Goal: Transaction & Acquisition: Obtain resource

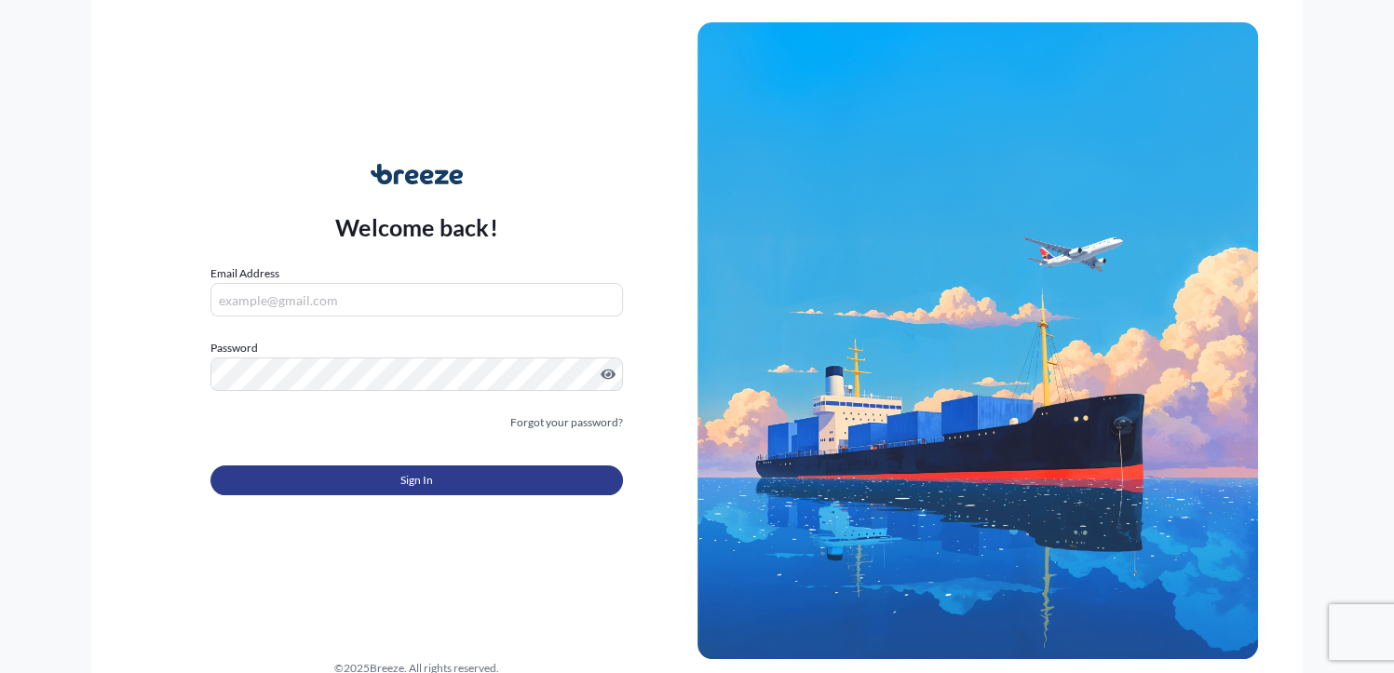
type input "[PERSON_NAME][EMAIL_ADDRESS][DOMAIN_NAME]"
click at [388, 474] on button "Sign In" at bounding box center [416, 481] width 412 height 30
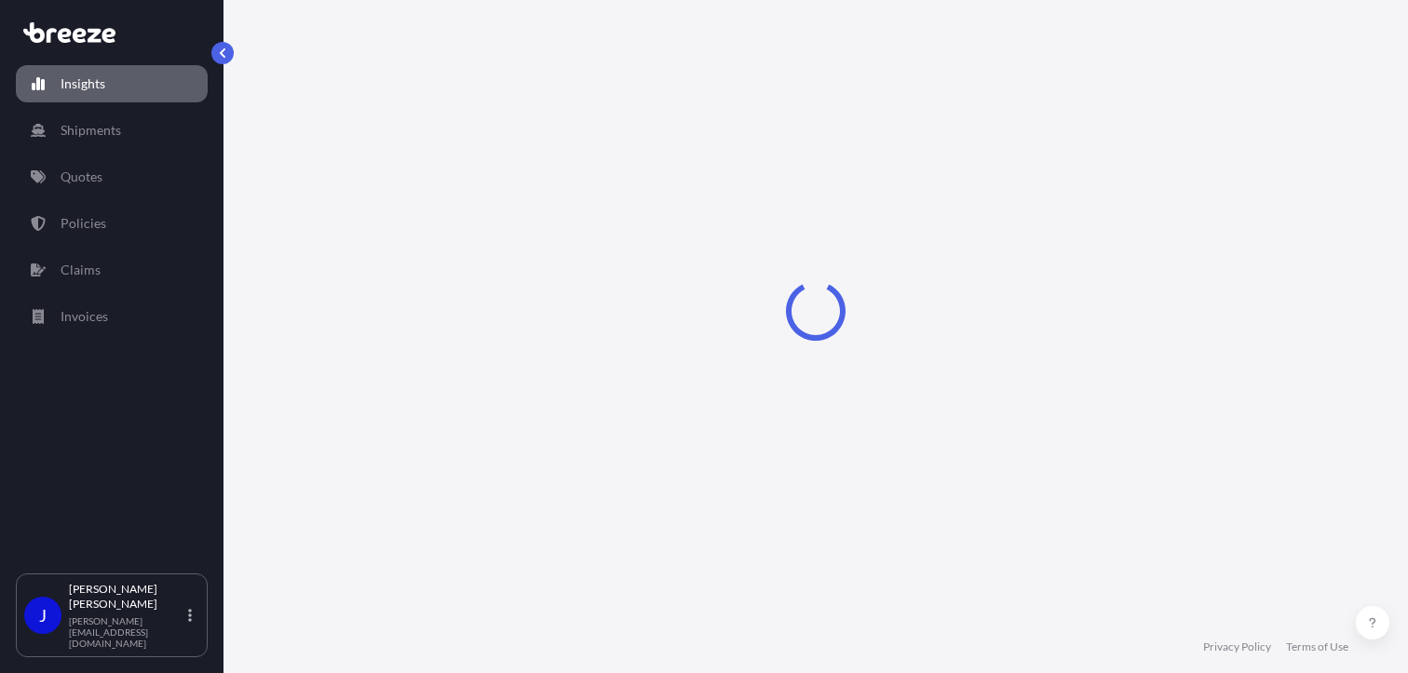
select select "2025"
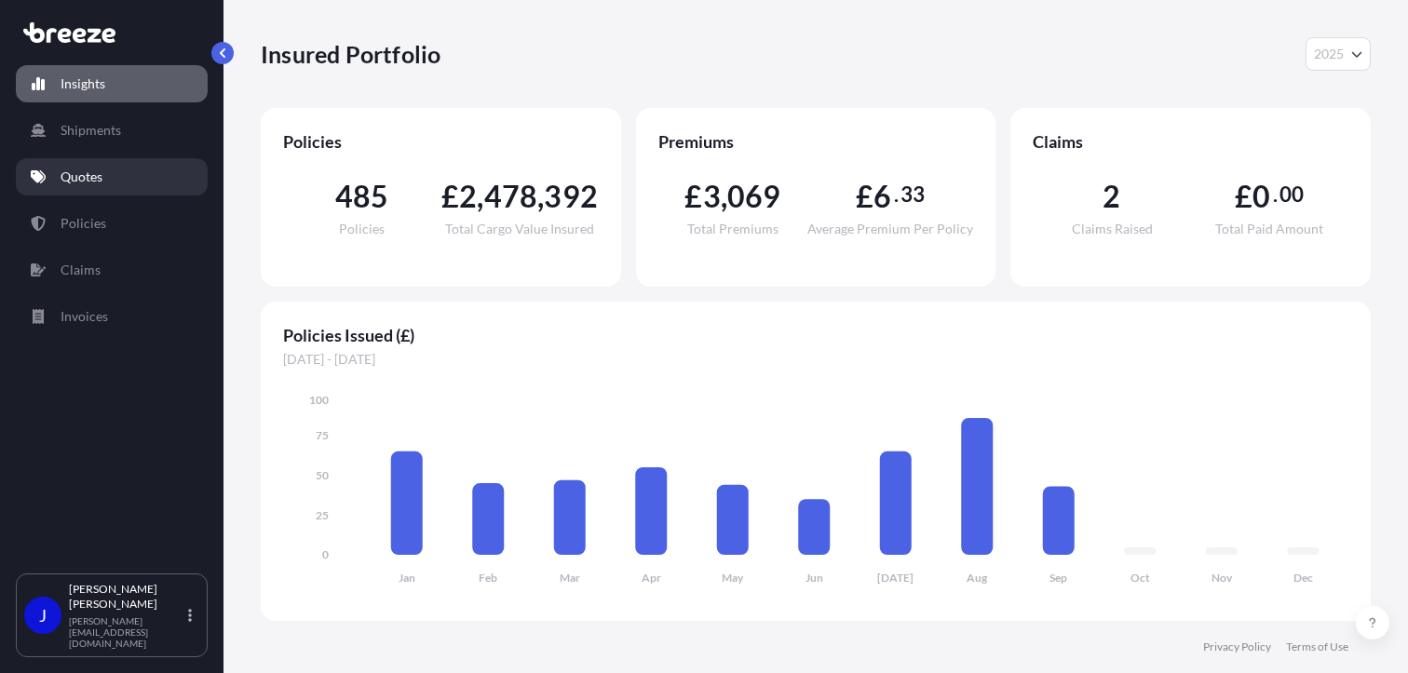
click at [94, 180] on p "Quotes" at bounding box center [82, 177] width 42 height 19
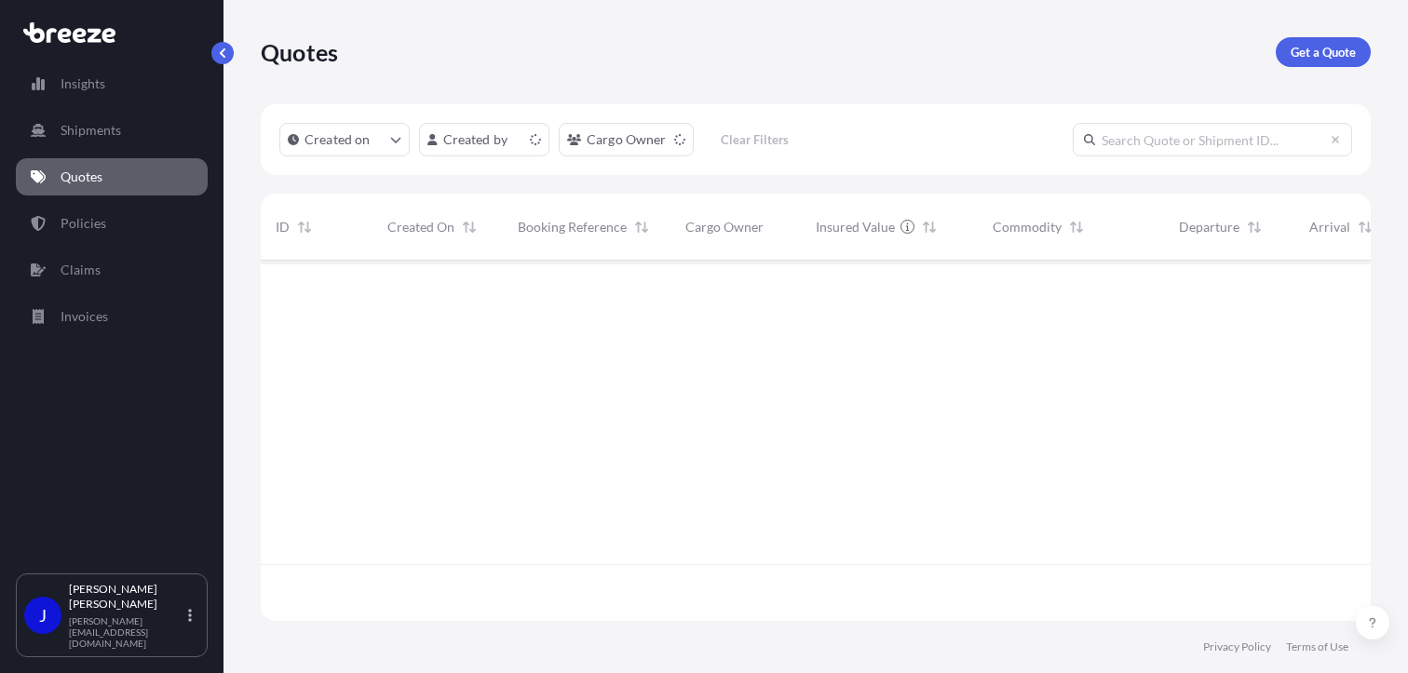
scroll to position [357, 1095]
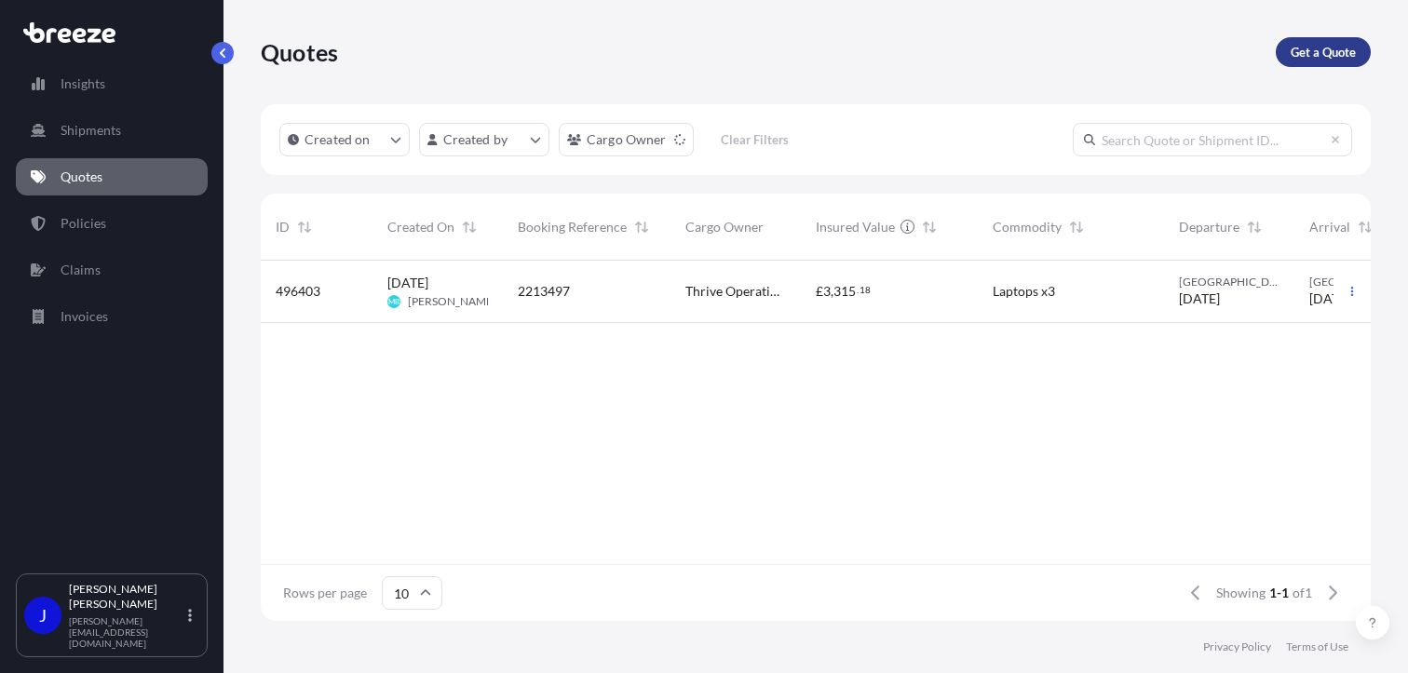
click at [1320, 51] on p "Get a Quote" at bounding box center [1322, 52] width 65 height 19
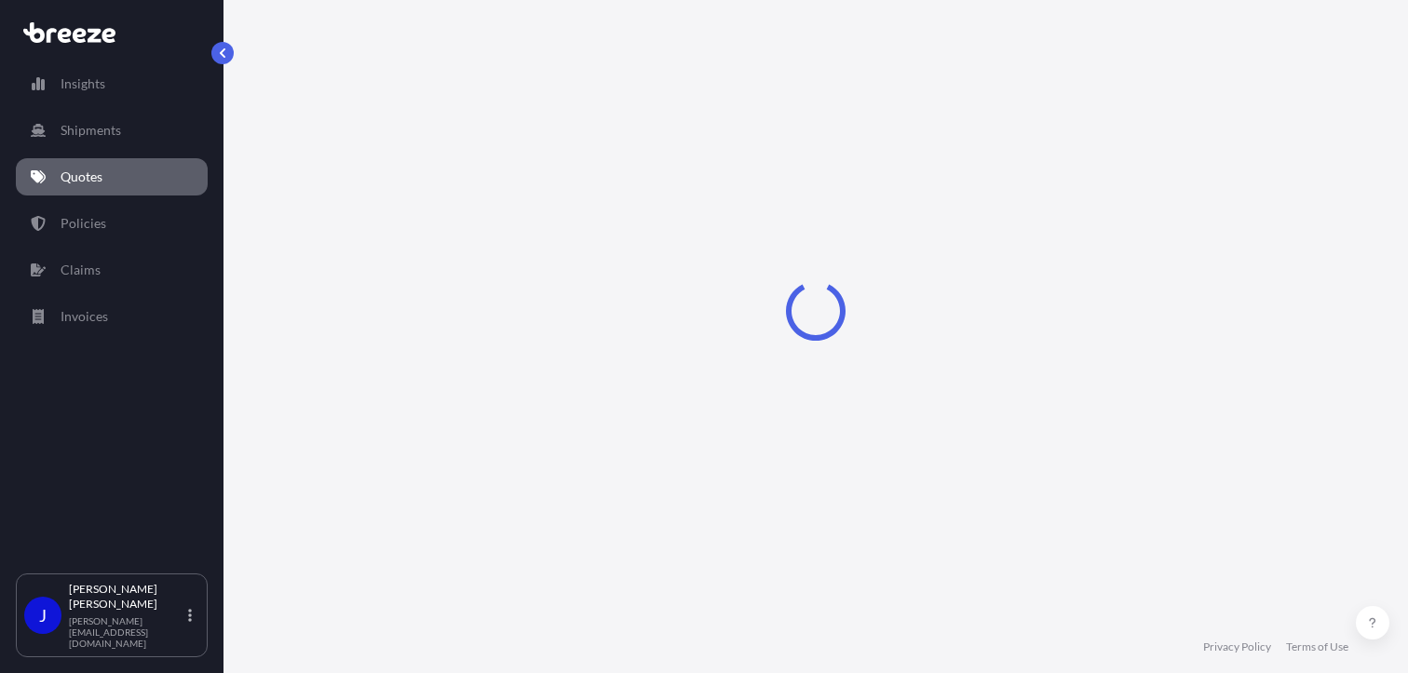
select select "Sea"
select select "1"
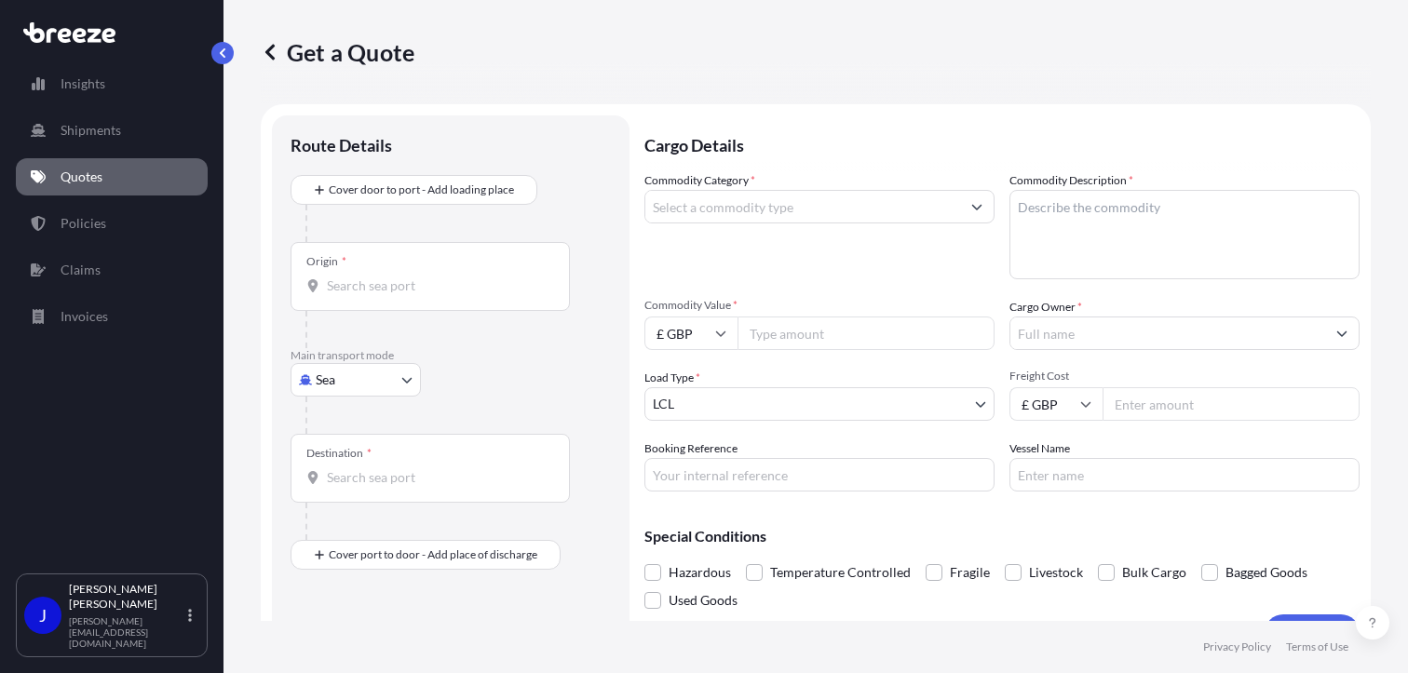
scroll to position [30, 0]
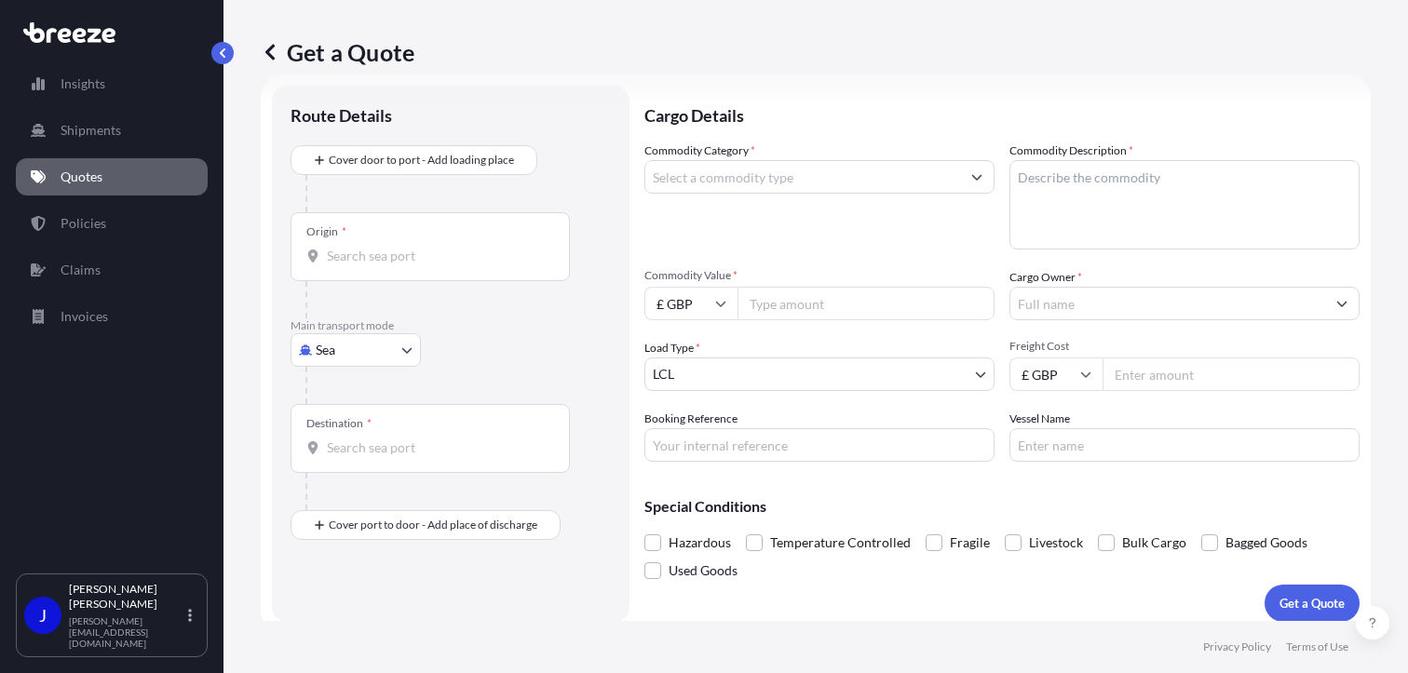
click at [374, 355] on body "Insights Shipments Quotes Policies Claims Invoices J [PERSON_NAME] [PERSON_NAME…" at bounding box center [704, 336] width 1408 height 673
click at [355, 464] on span "Road" at bounding box center [341, 464] width 30 height 19
select select "Road"
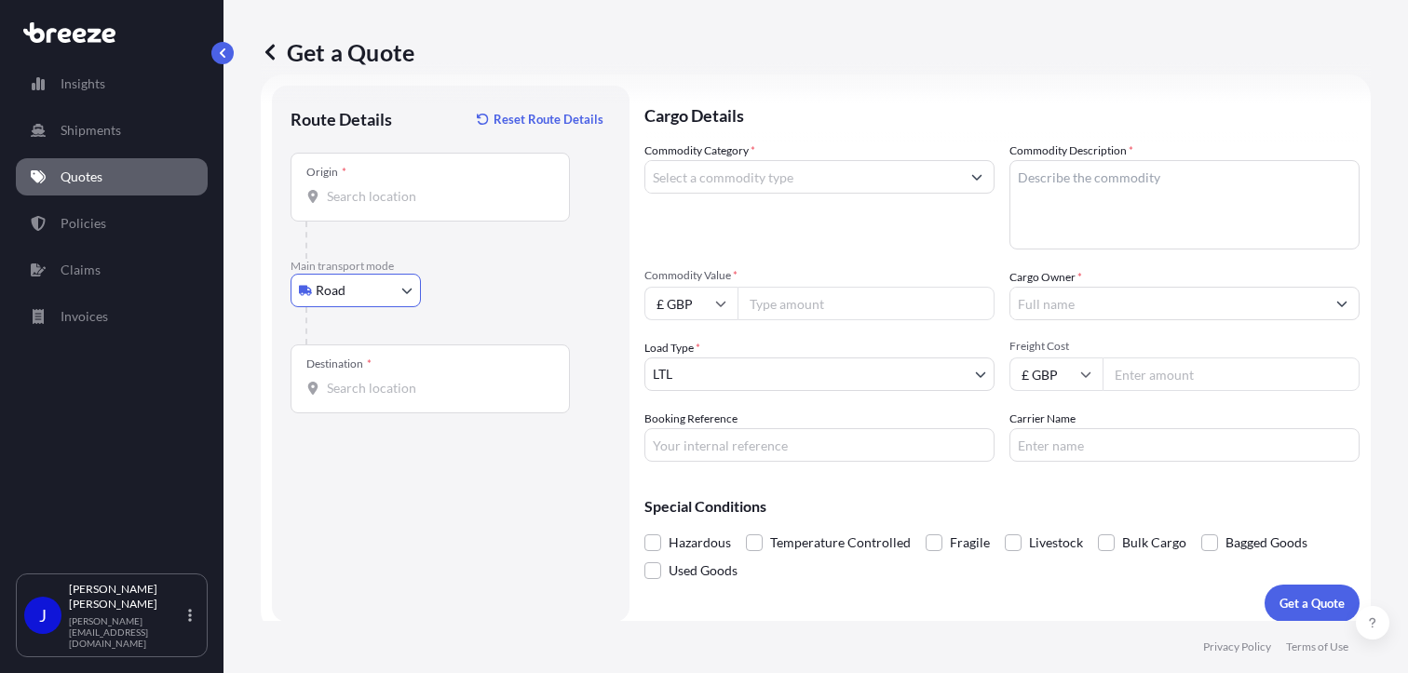
click at [396, 199] on input "Origin *" at bounding box center [437, 196] width 220 height 19
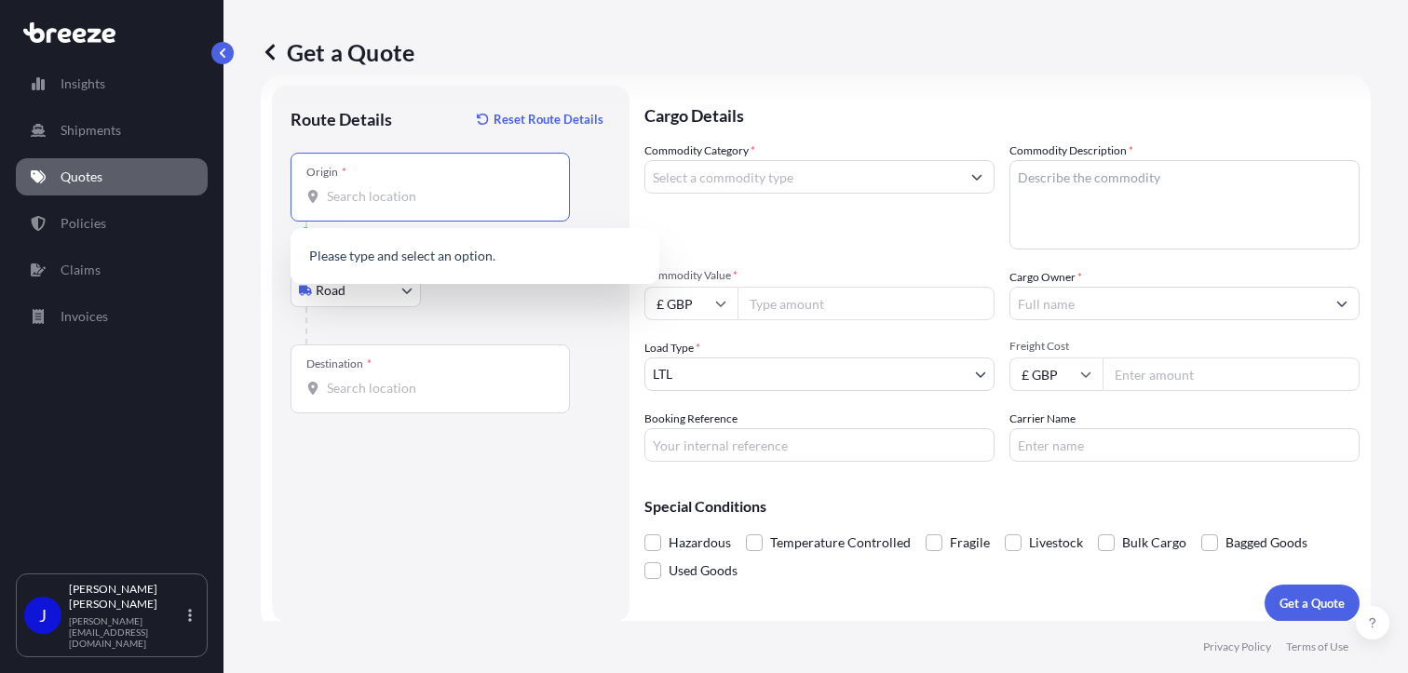
click at [447, 193] on input "Origin * Please select an origin" at bounding box center [437, 196] width 220 height 19
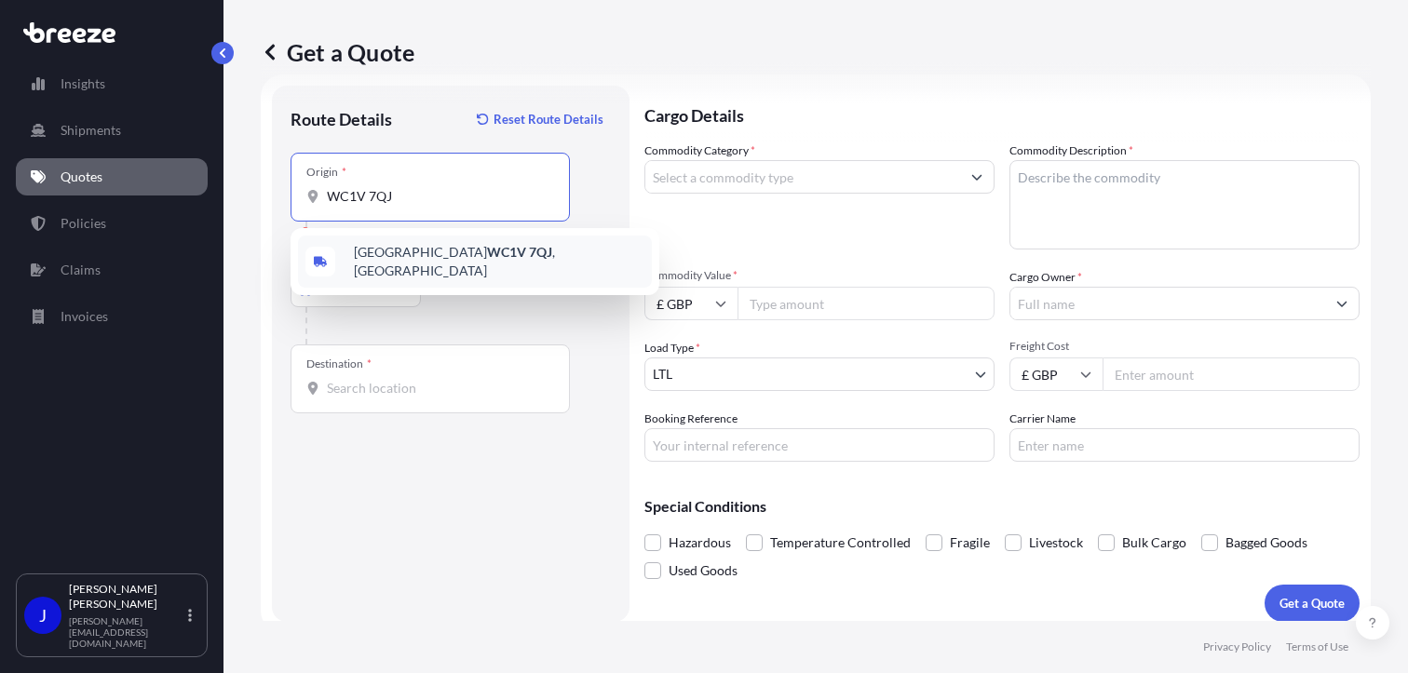
click at [416, 249] on span "London WC1V 7QJ , [GEOGRAPHIC_DATA]" at bounding box center [499, 261] width 290 height 37
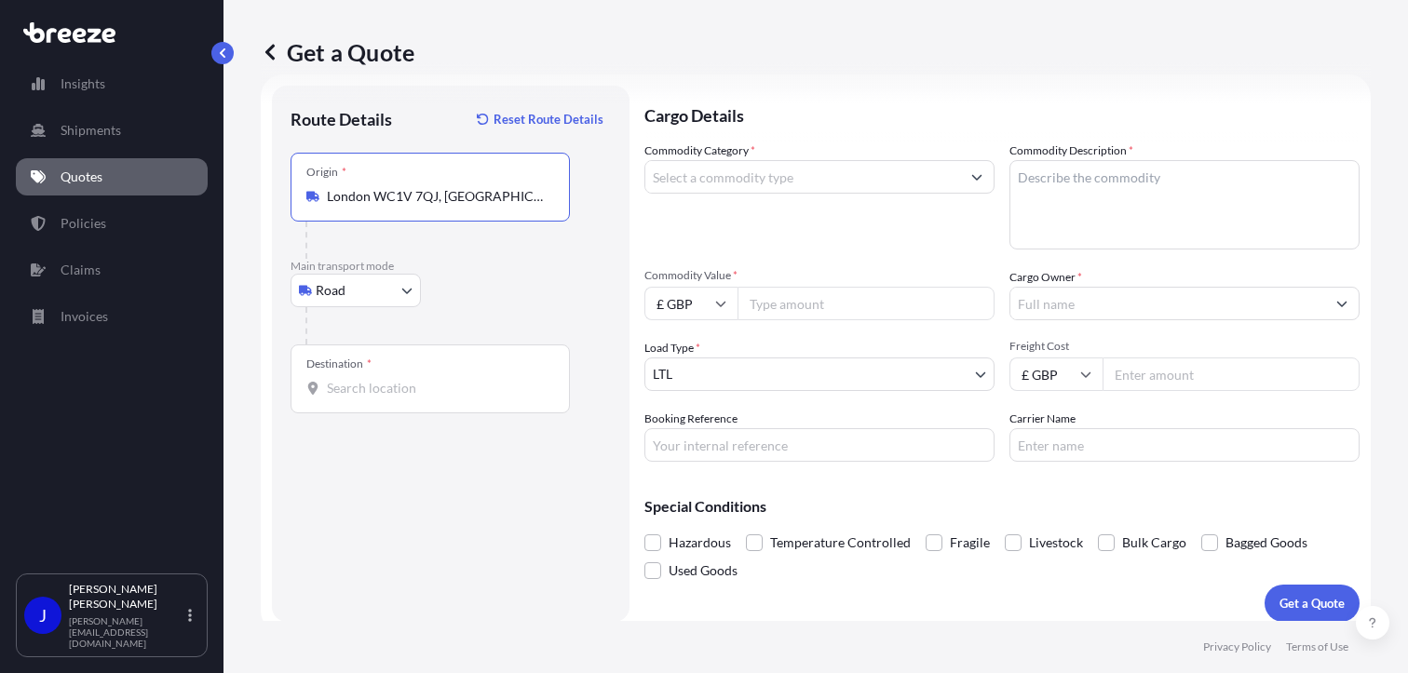
type input "London WC1V 7QJ, [GEOGRAPHIC_DATA]"
click at [376, 398] on div "Destination *" at bounding box center [429, 378] width 279 height 69
click at [376, 398] on input "Destination *" at bounding box center [437, 388] width 220 height 19
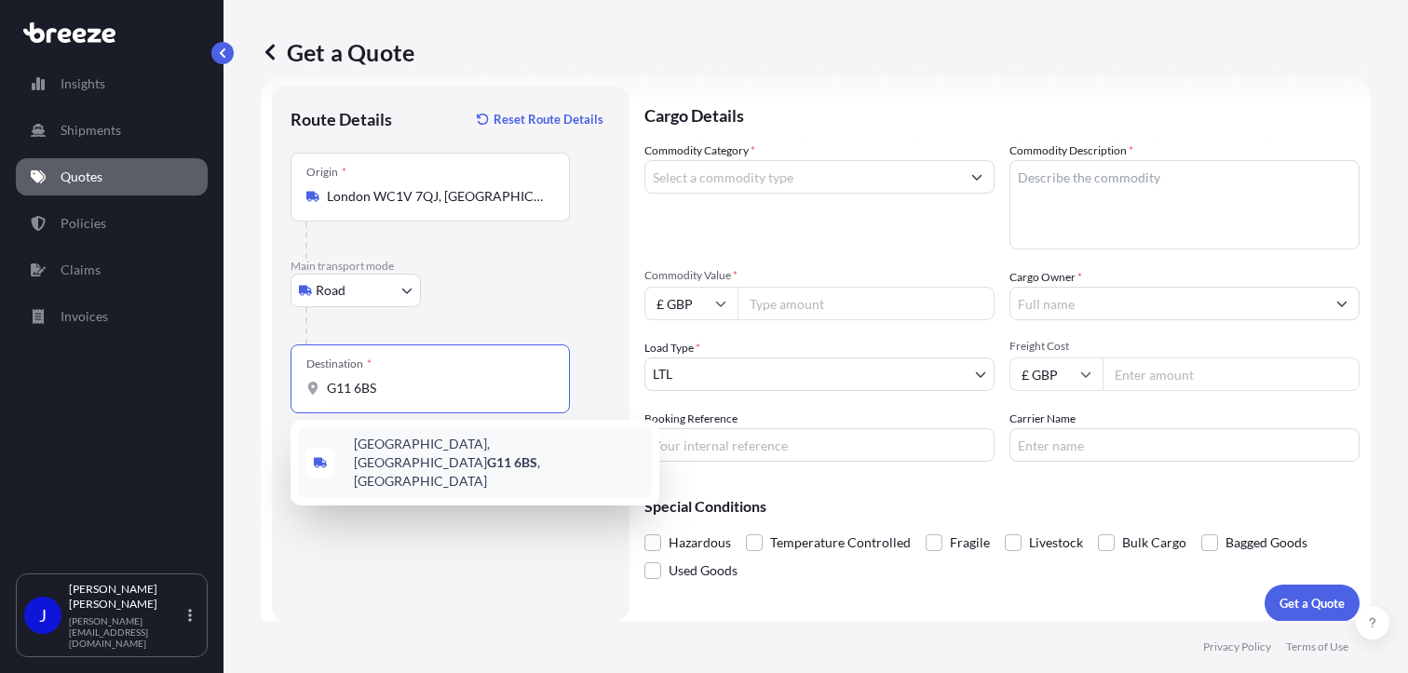
click at [415, 448] on span "[STREET_ADDRESS]" at bounding box center [499, 463] width 290 height 56
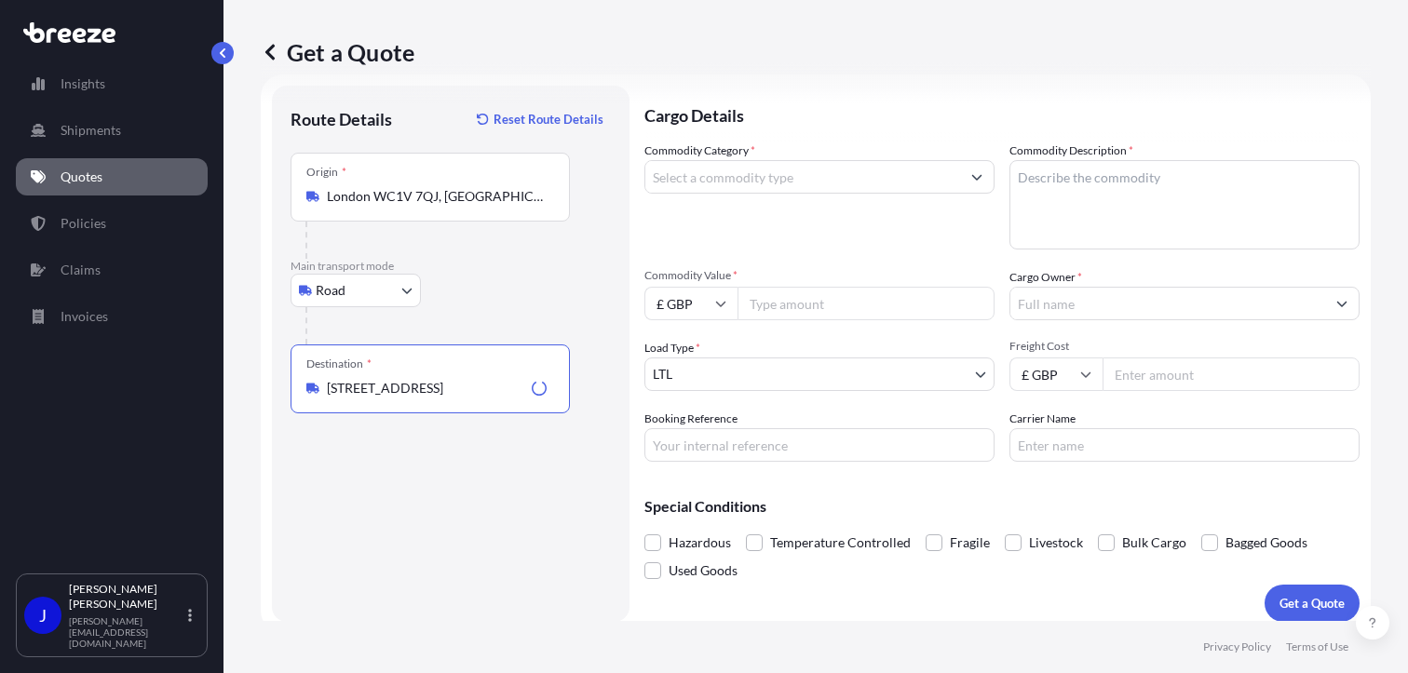
type input "[STREET_ADDRESS]"
click at [742, 177] on input "Commodity Category *" at bounding box center [802, 177] width 315 height 34
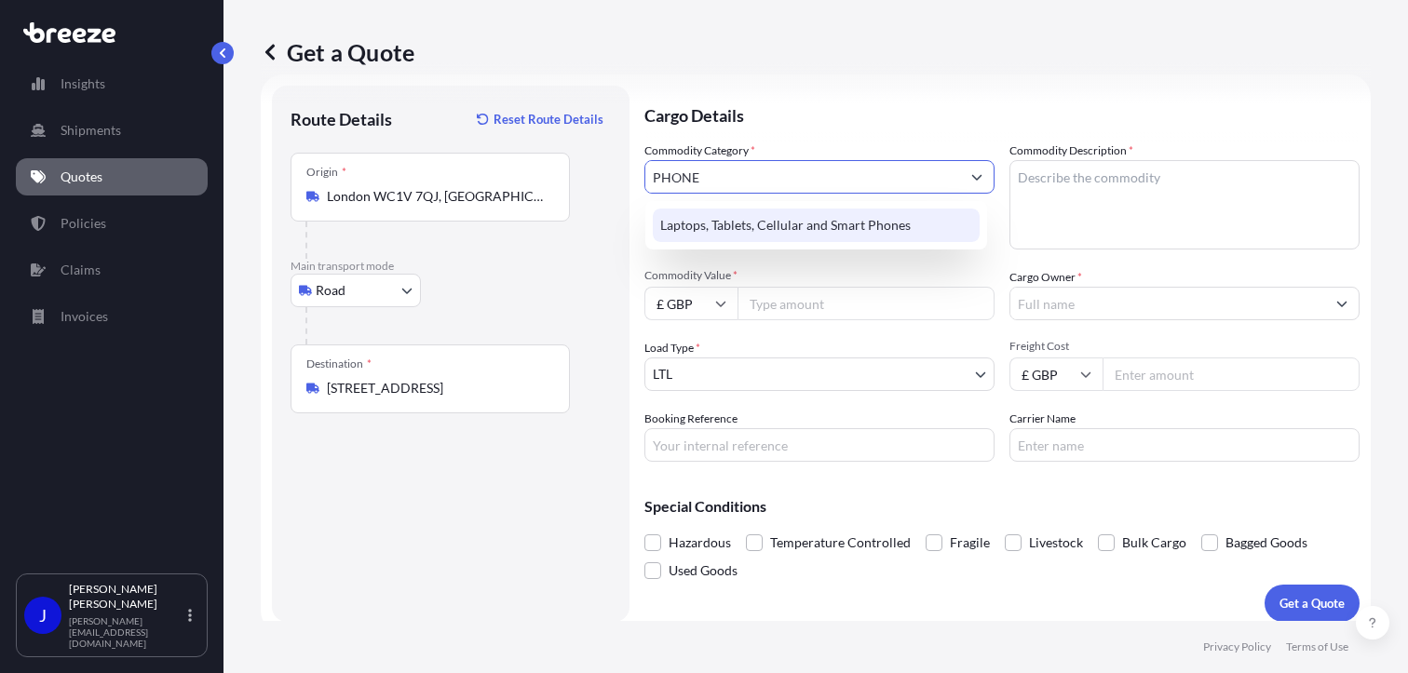
click at [752, 217] on div "Laptops, Tablets, Cellular and Smart Phones" at bounding box center [816, 226] width 327 height 34
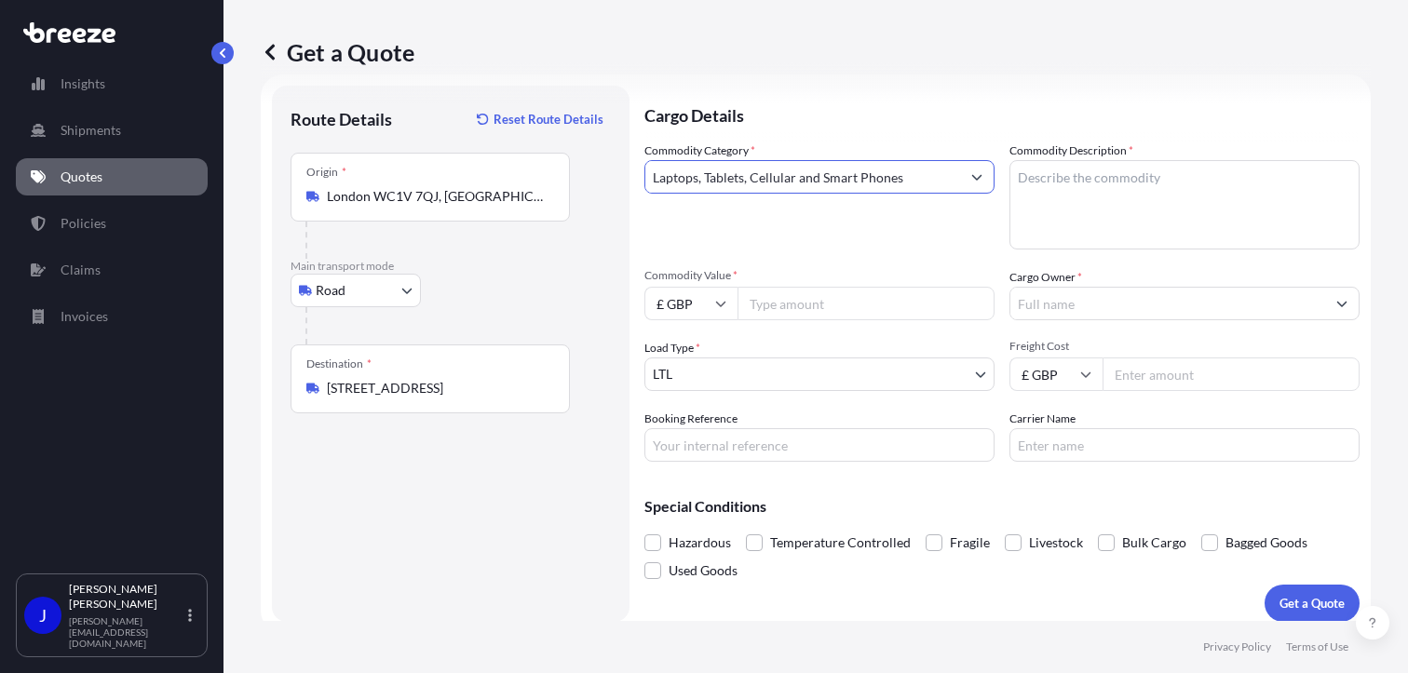
type input "Laptops, Tablets, Cellular and Smart Phones"
click at [1084, 170] on textarea "Commodity Description *" at bounding box center [1184, 204] width 350 height 89
type textarea "MOBILE PHONE"
click at [799, 290] on input "Commodity Value *" at bounding box center [865, 304] width 257 height 34
type input "500"
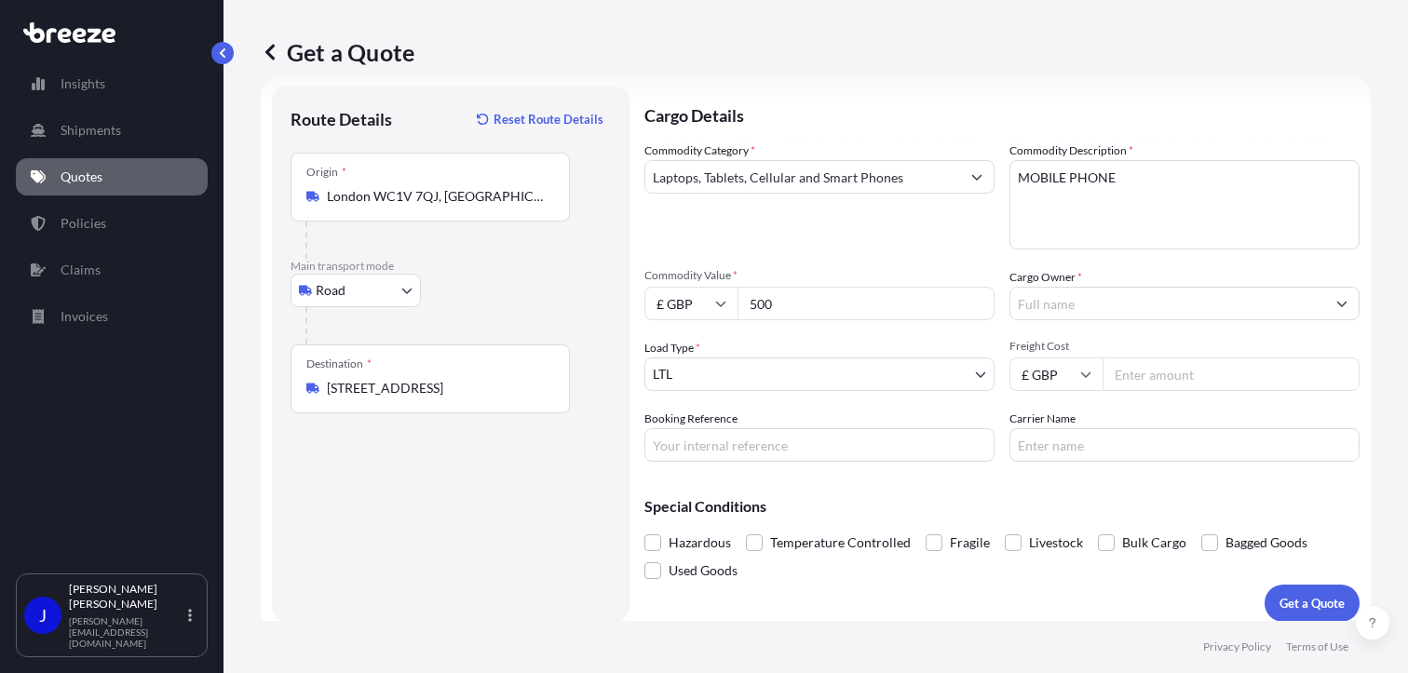
click at [1034, 296] on input "Cargo Owner *" at bounding box center [1167, 304] width 315 height 34
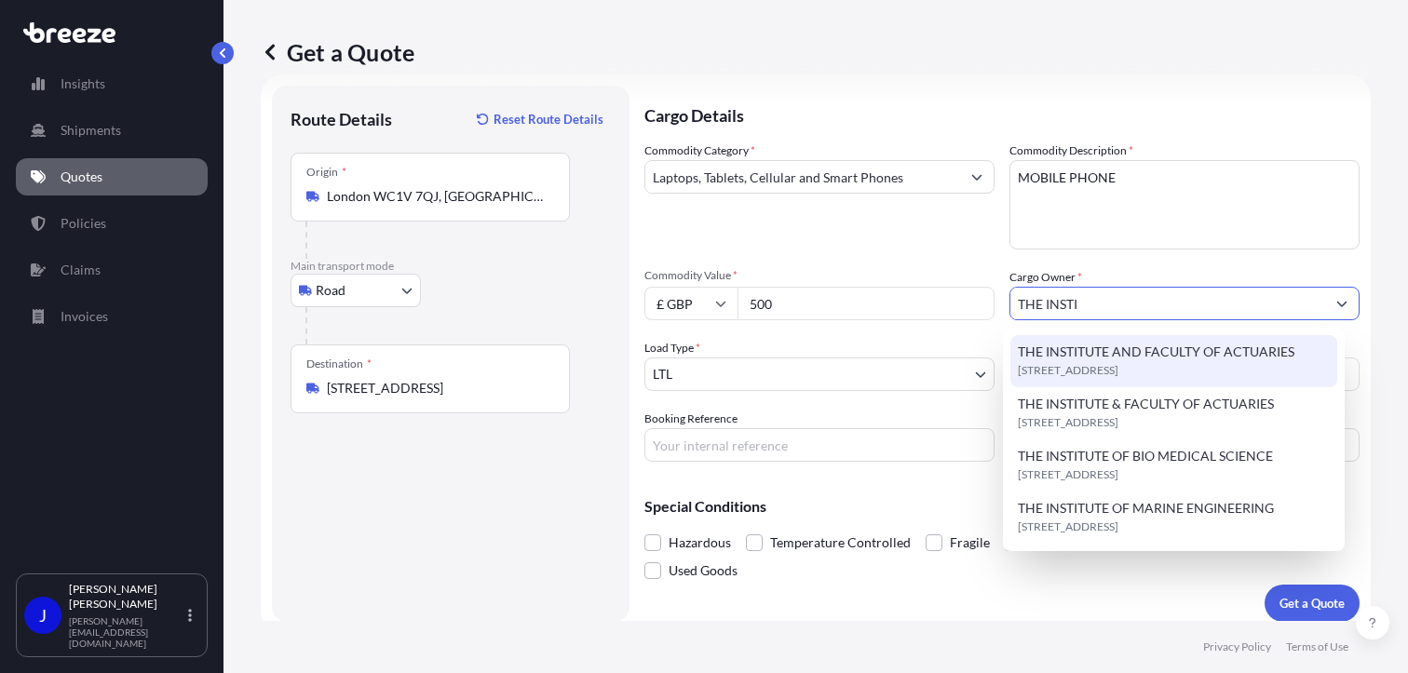
click at [1093, 348] on span "THE INSTITUTE AND FACULTY OF ACTUARIES" at bounding box center [1156, 352] width 277 height 19
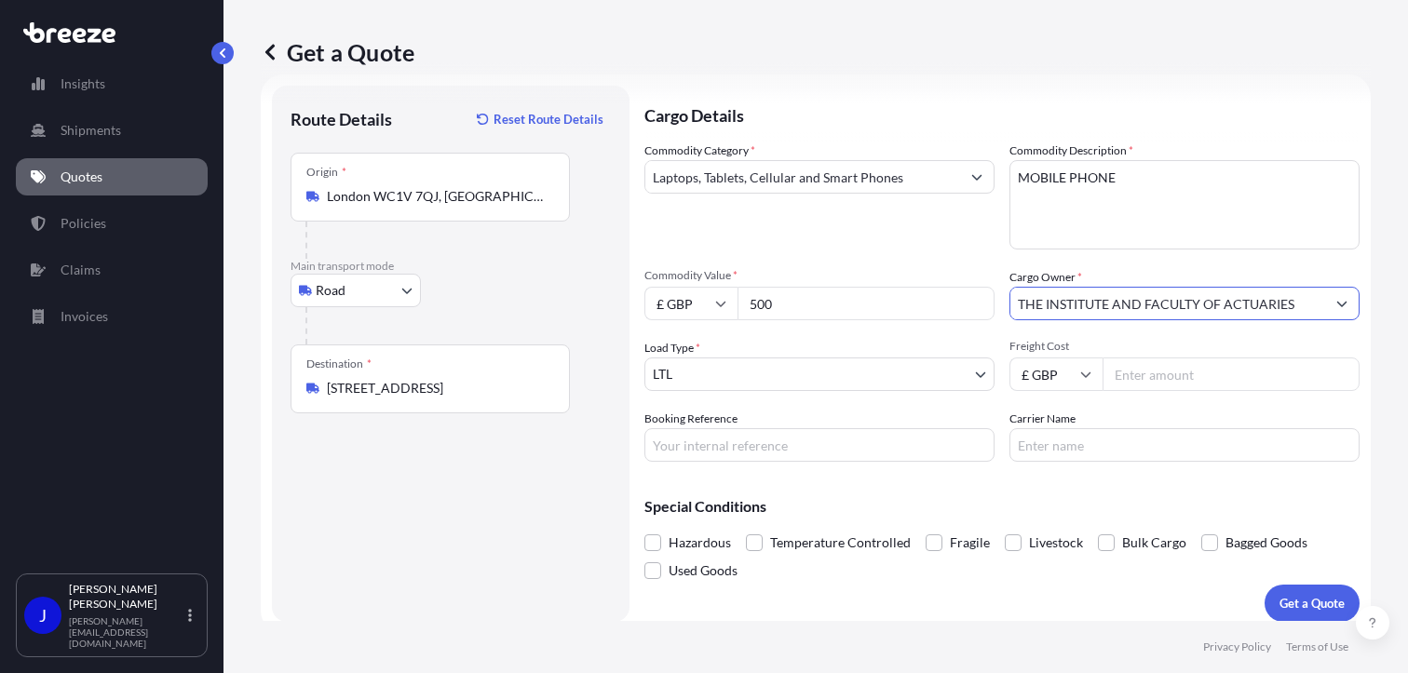
type input "THE INSTITUTE AND FACULTY OF ACTUARIES"
click at [790, 451] on input "Booking Reference" at bounding box center [819, 445] width 350 height 34
type input "2218626"
click at [1127, 371] on input "Freight Cost" at bounding box center [1230, 375] width 257 height 34
type input "13.25"
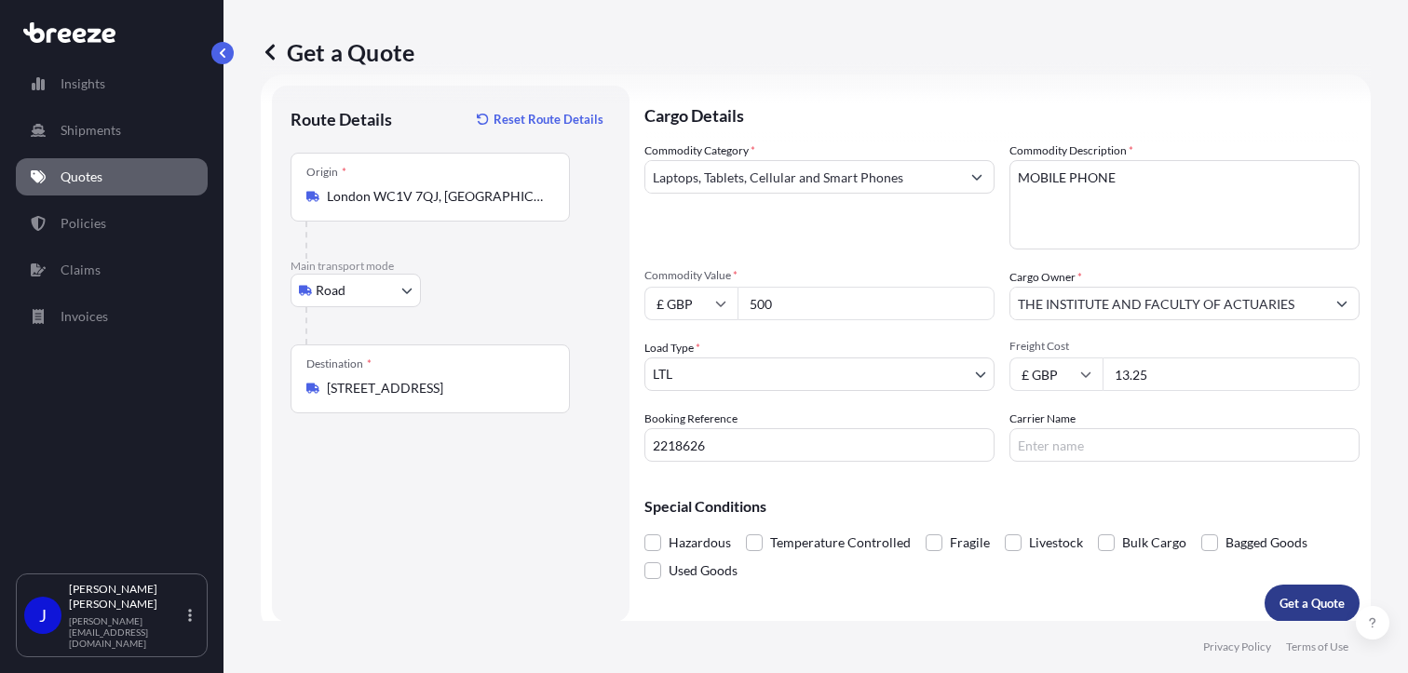
click at [1302, 601] on p "Get a Quote" at bounding box center [1311, 603] width 65 height 19
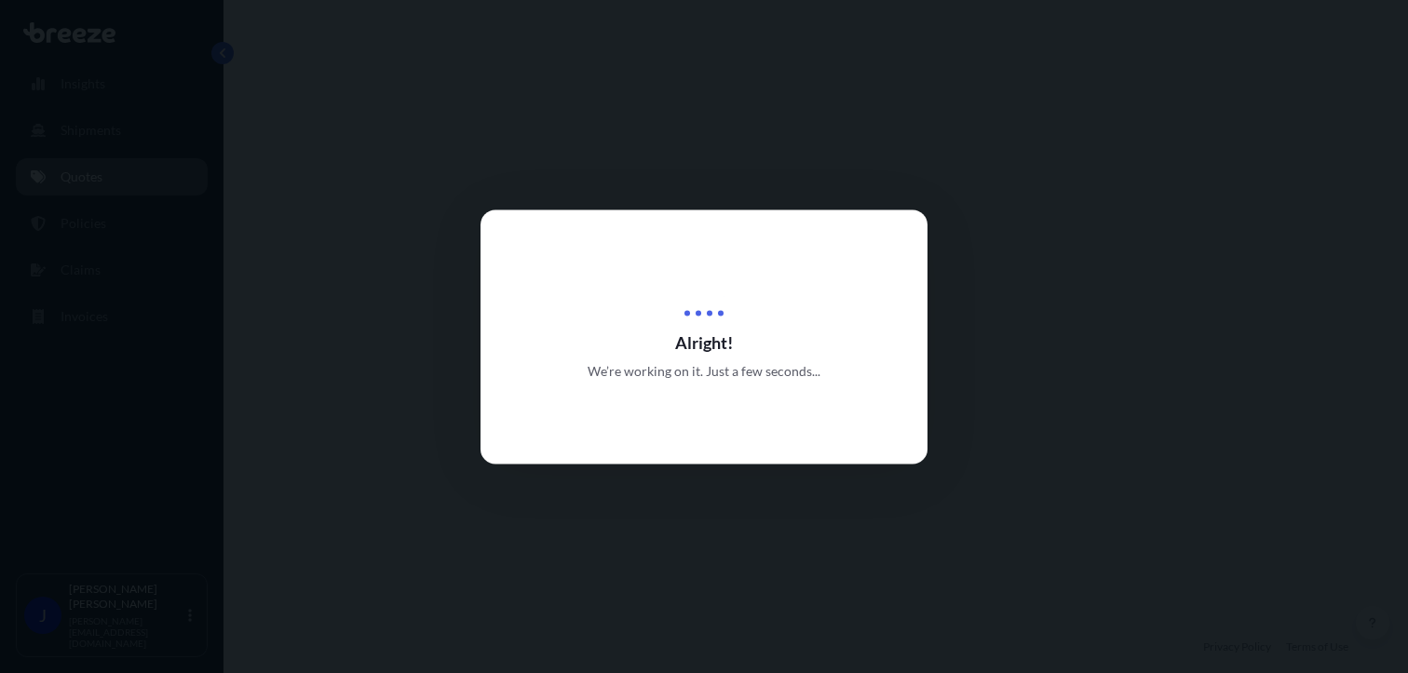
select select "Road"
select select "1"
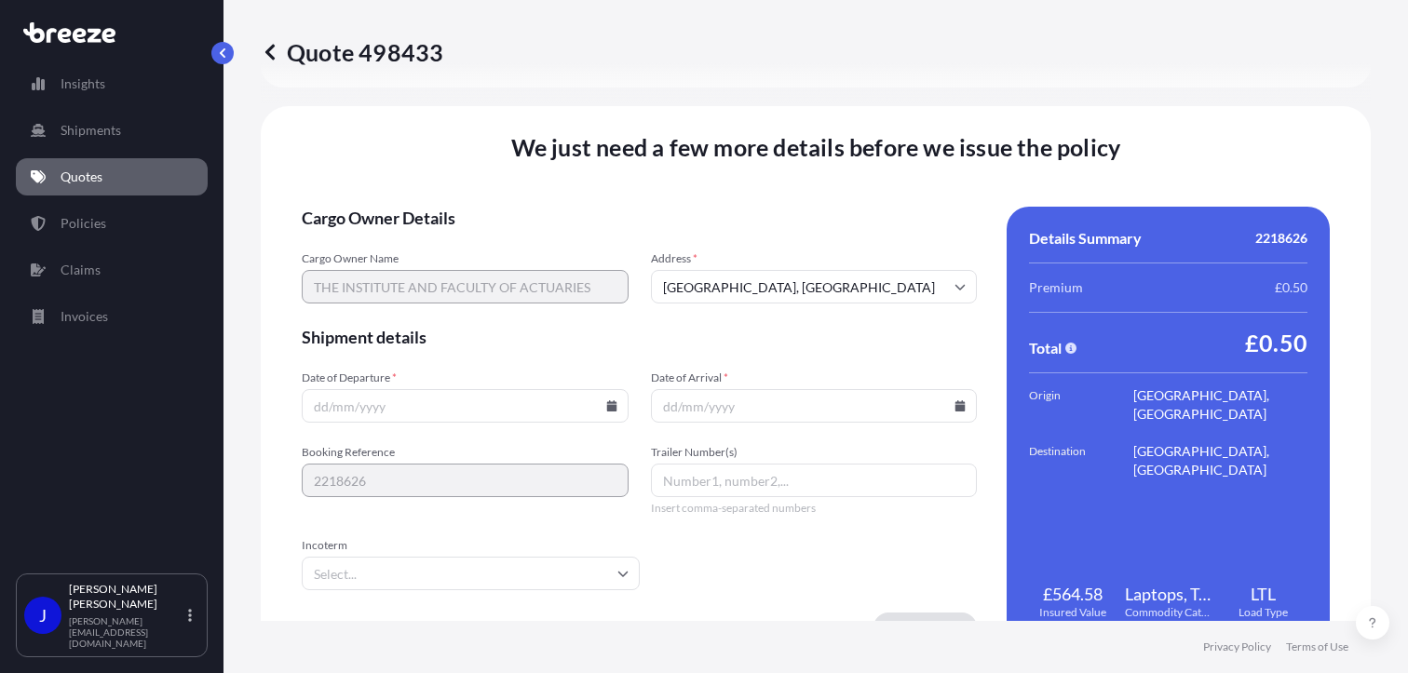
scroll to position [2321, 0]
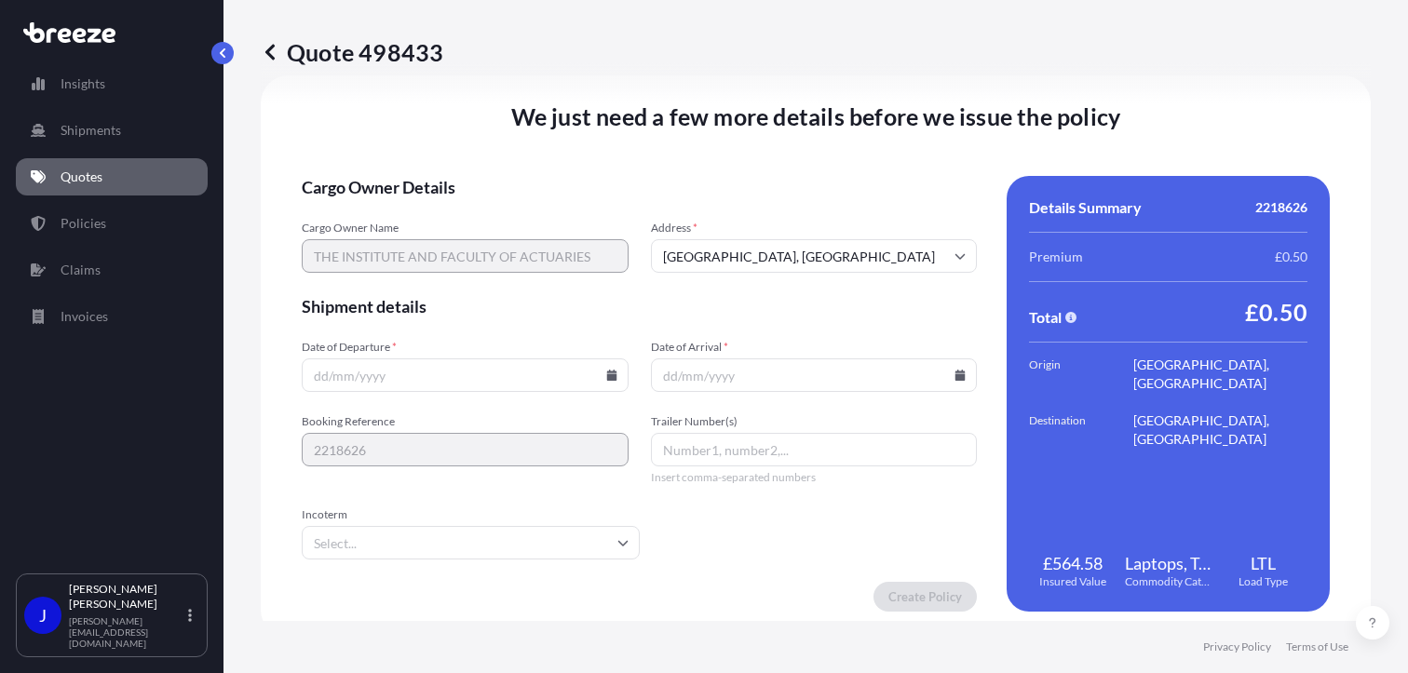
click at [606, 373] on icon at bounding box center [611, 375] width 10 height 11
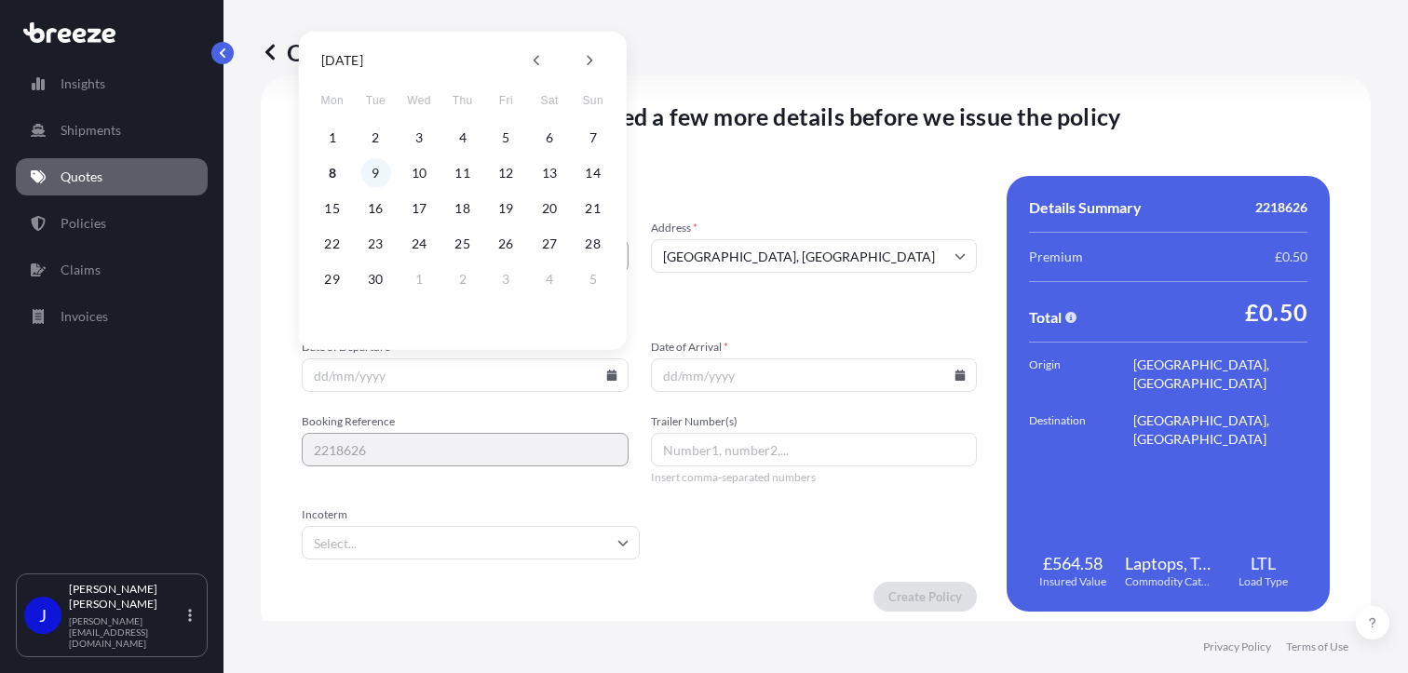
click at [381, 174] on button "9" at bounding box center [375, 173] width 30 height 30
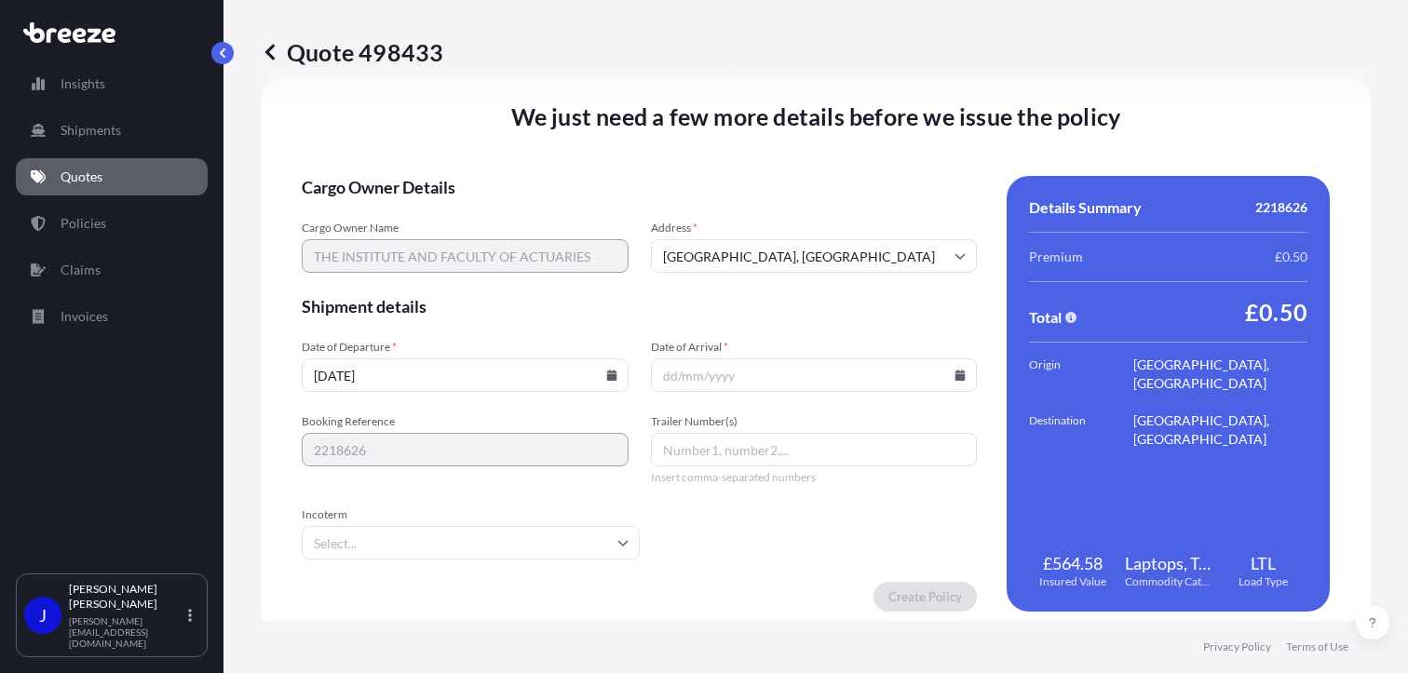
type input "[DATE]"
click at [954, 370] on icon at bounding box center [959, 375] width 11 height 11
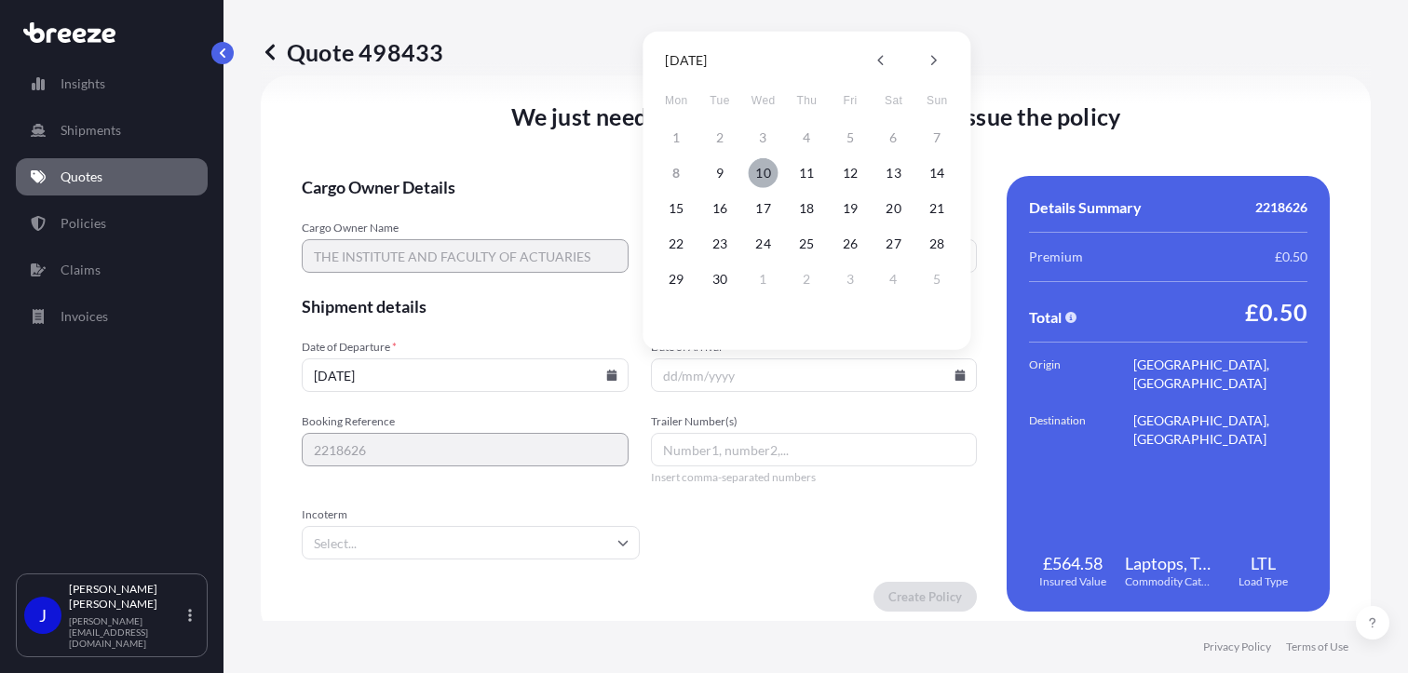
click at [764, 175] on button "10" at bounding box center [764, 173] width 30 height 30
type input "[DATE]"
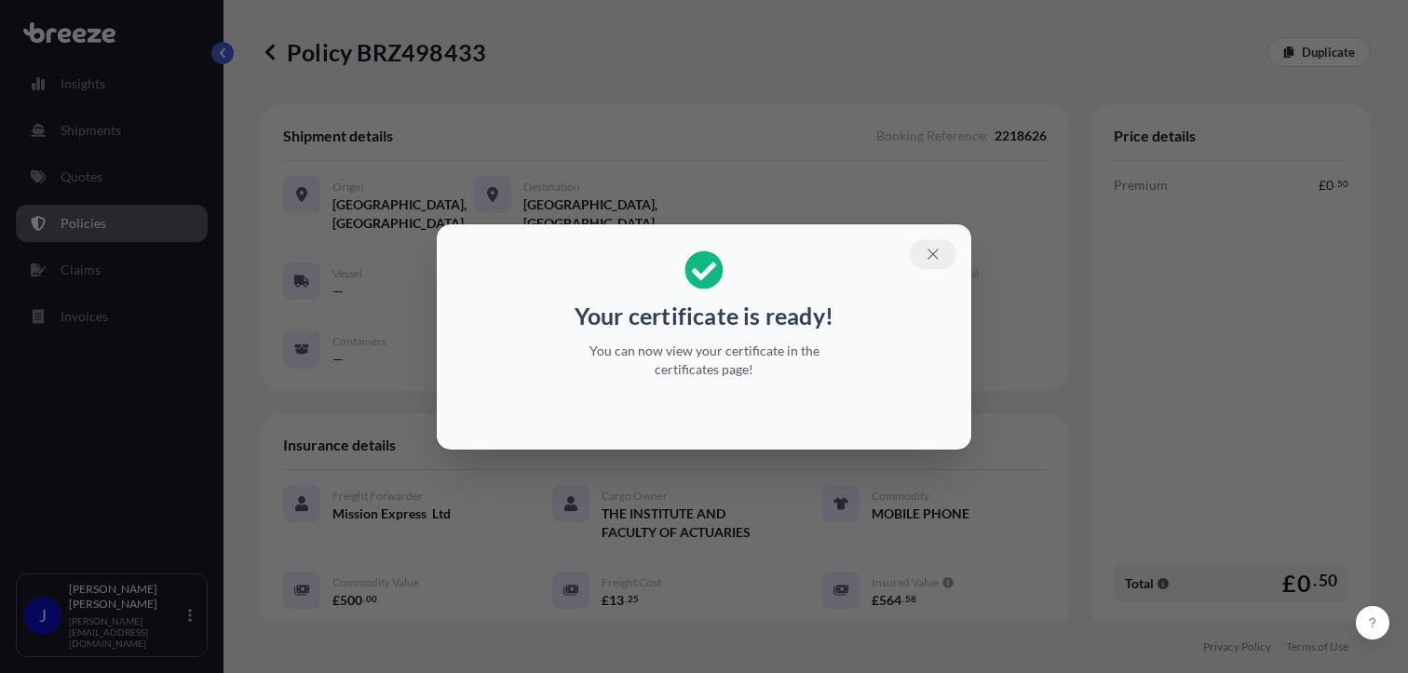
click at [934, 252] on icon "button" at bounding box center [932, 254] width 10 height 10
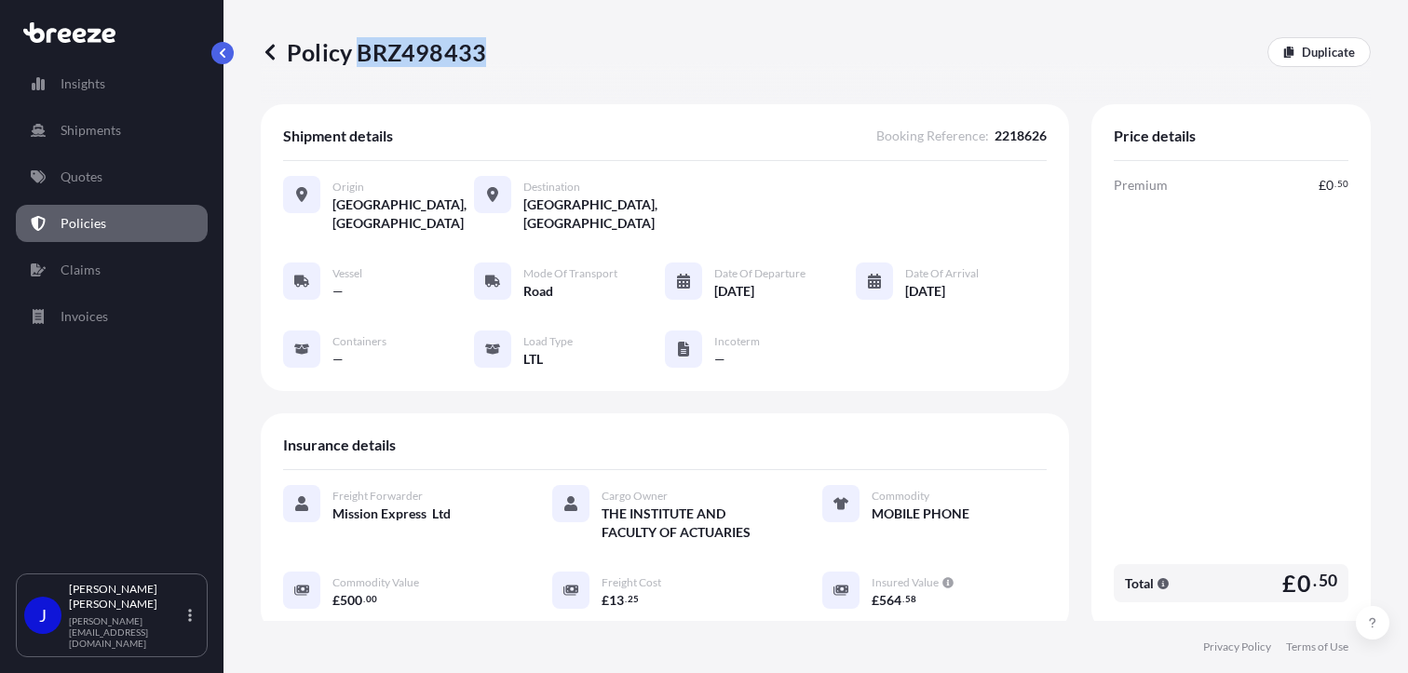
drag, startPoint x: 358, startPoint y: 53, endPoint x: 483, endPoint y: 50, distance: 125.7
click at [483, 50] on p "Policy BRZ498433" at bounding box center [373, 52] width 225 height 30
drag, startPoint x: 483, startPoint y: 50, endPoint x: 402, endPoint y: 85, distance: 88.0
click at [407, 91] on div "Policy BRZ498433 Duplicate" at bounding box center [816, 52] width 1110 height 104
drag, startPoint x: 358, startPoint y: 47, endPoint x: 479, endPoint y: 51, distance: 122.0
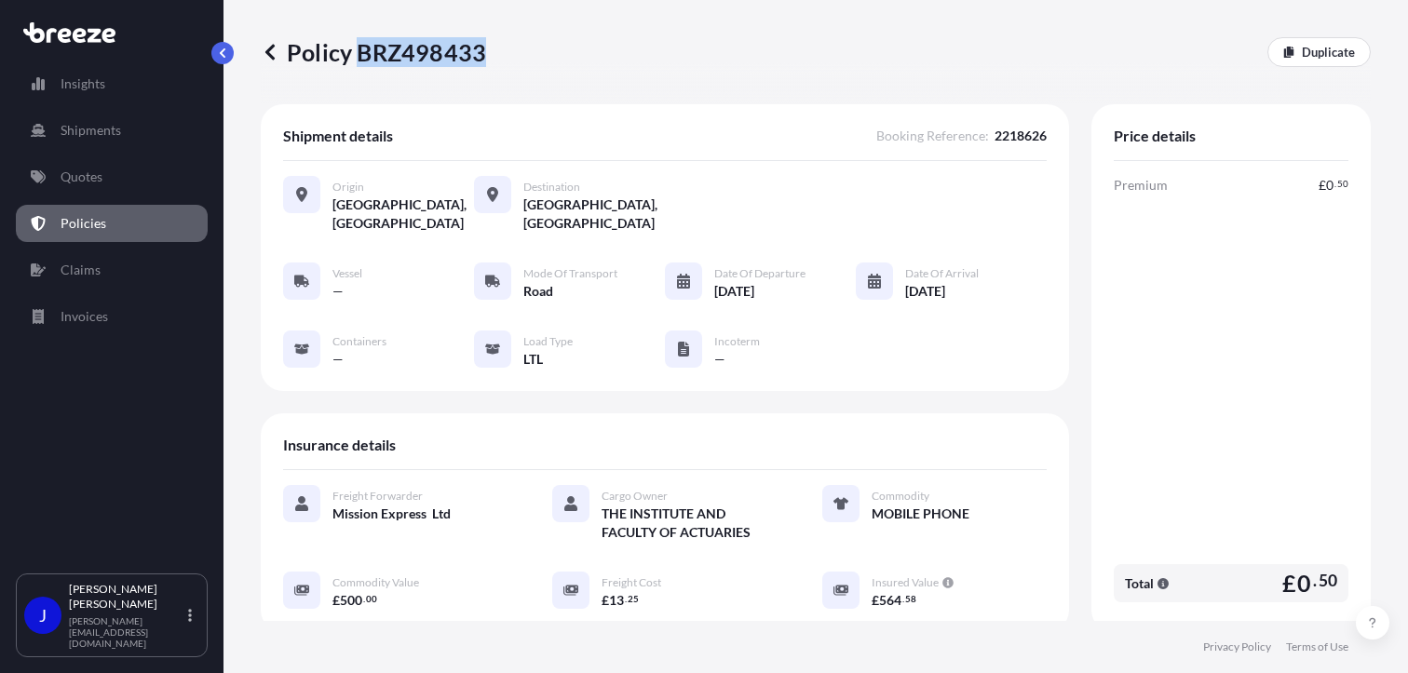
click at [479, 51] on p "Policy BRZ498433" at bounding box center [373, 52] width 225 height 30
copy p "BRZ498433"
click at [120, 171] on link "Quotes" at bounding box center [112, 176] width 192 height 37
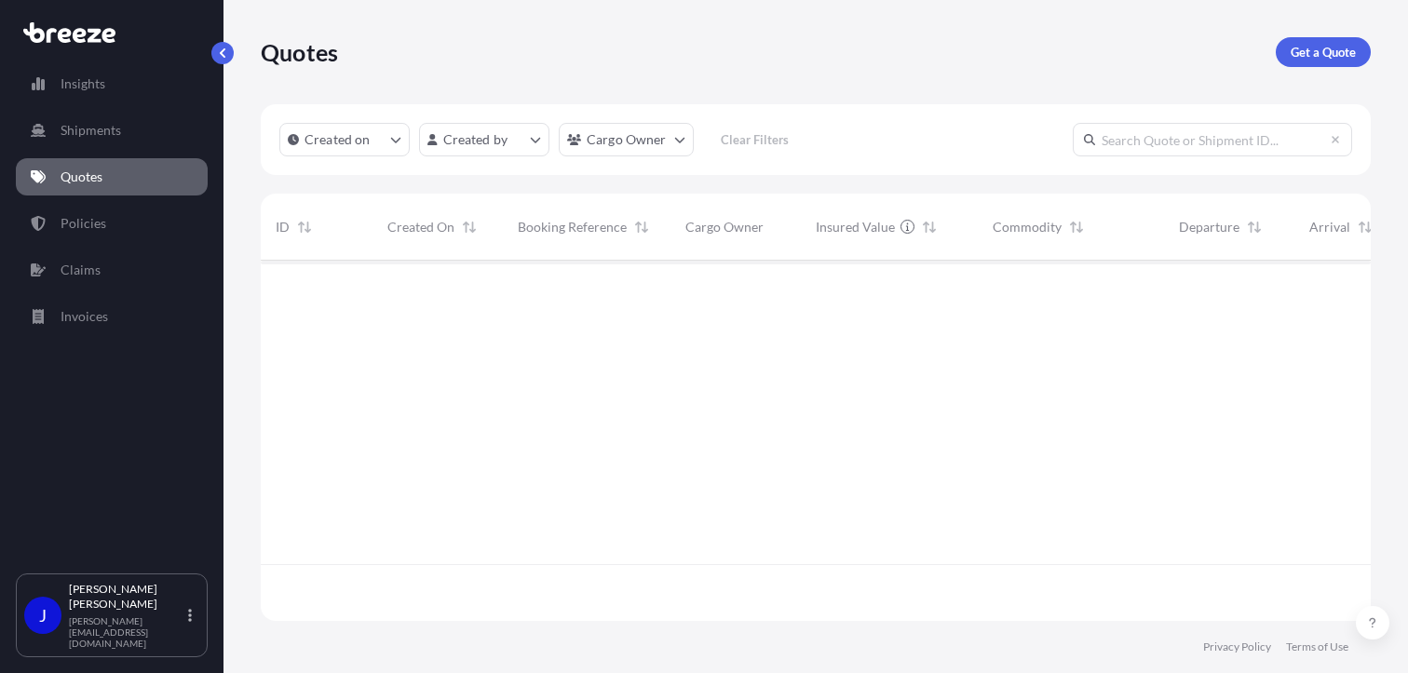
scroll to position [357, 1095]
click at [1324, 50] on p "Get a Quote" at bounding box center [1322, 52] width 65 height 19
select select "Sea"
select select "1"
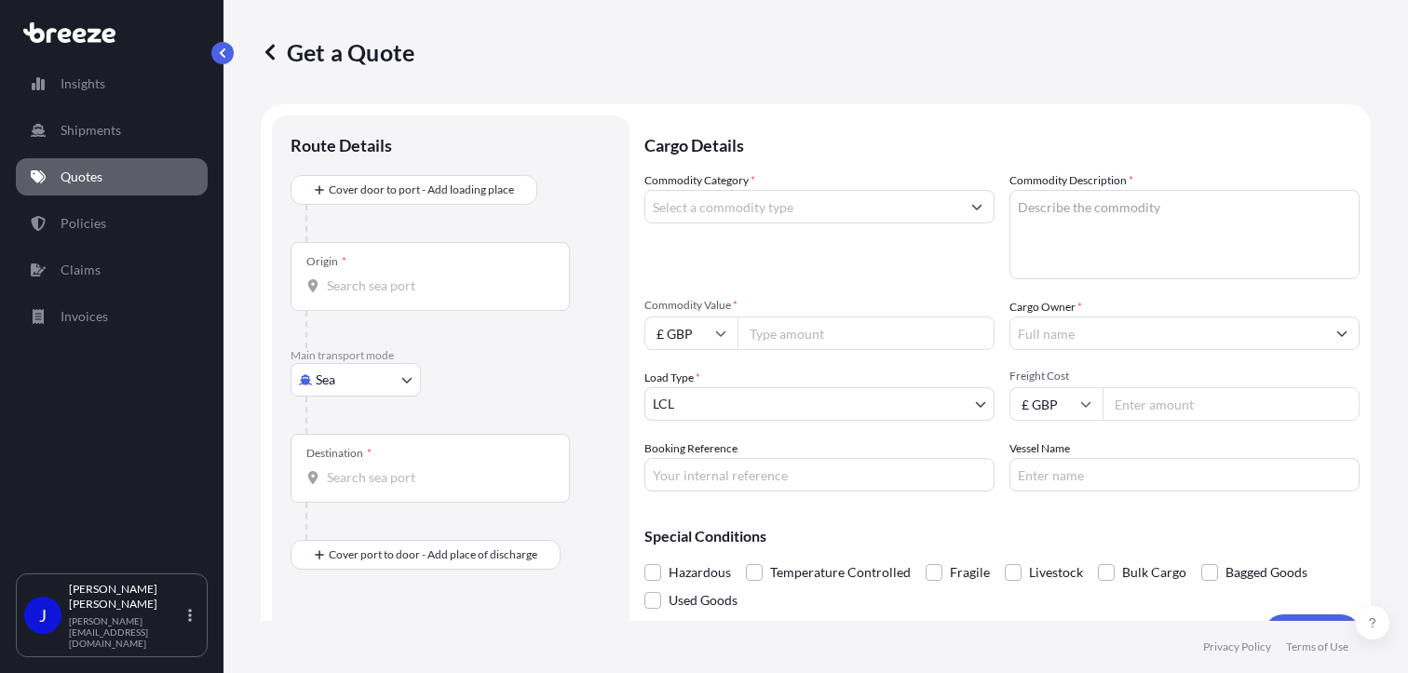
scroll to position [30, 0]
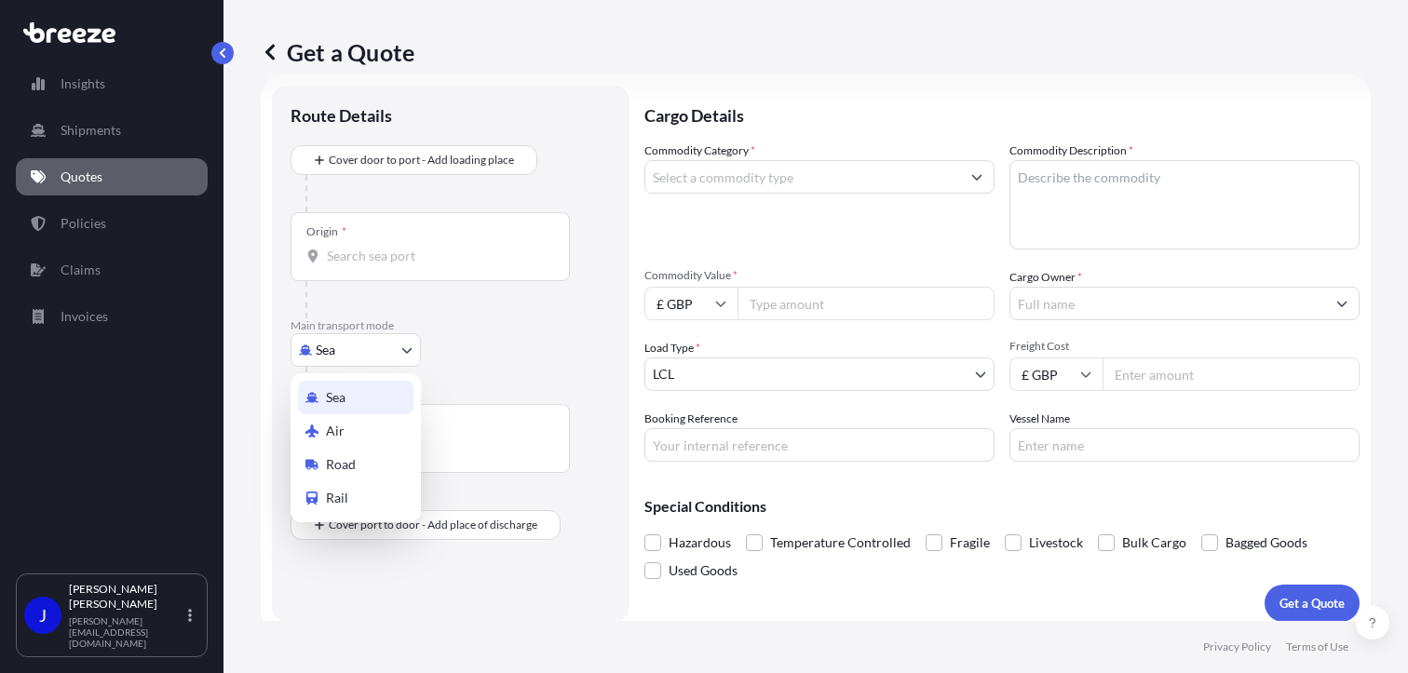
click at [358, 344] on body "Insights Shipments Quotes Policies Claims Invoices J [PERSON_NAME] [PERSON_NAME…" at bounding box center [704, 336] width 1408 height 673
click at [349, 466] on span "Road" at bounding box center [341, 464] width 30 height 19
select select "Road"
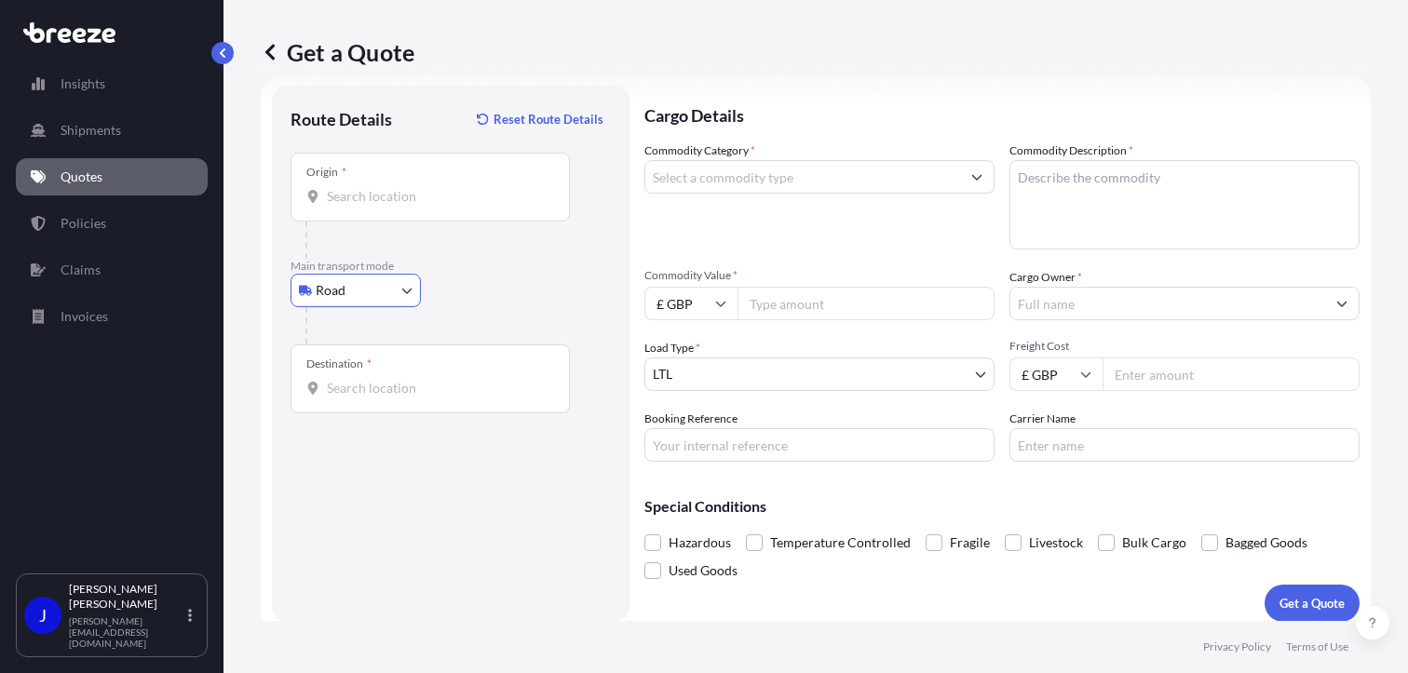
click at [384, 201] on input "Origin *" at bounding box center [437, 196] width 220 height 19
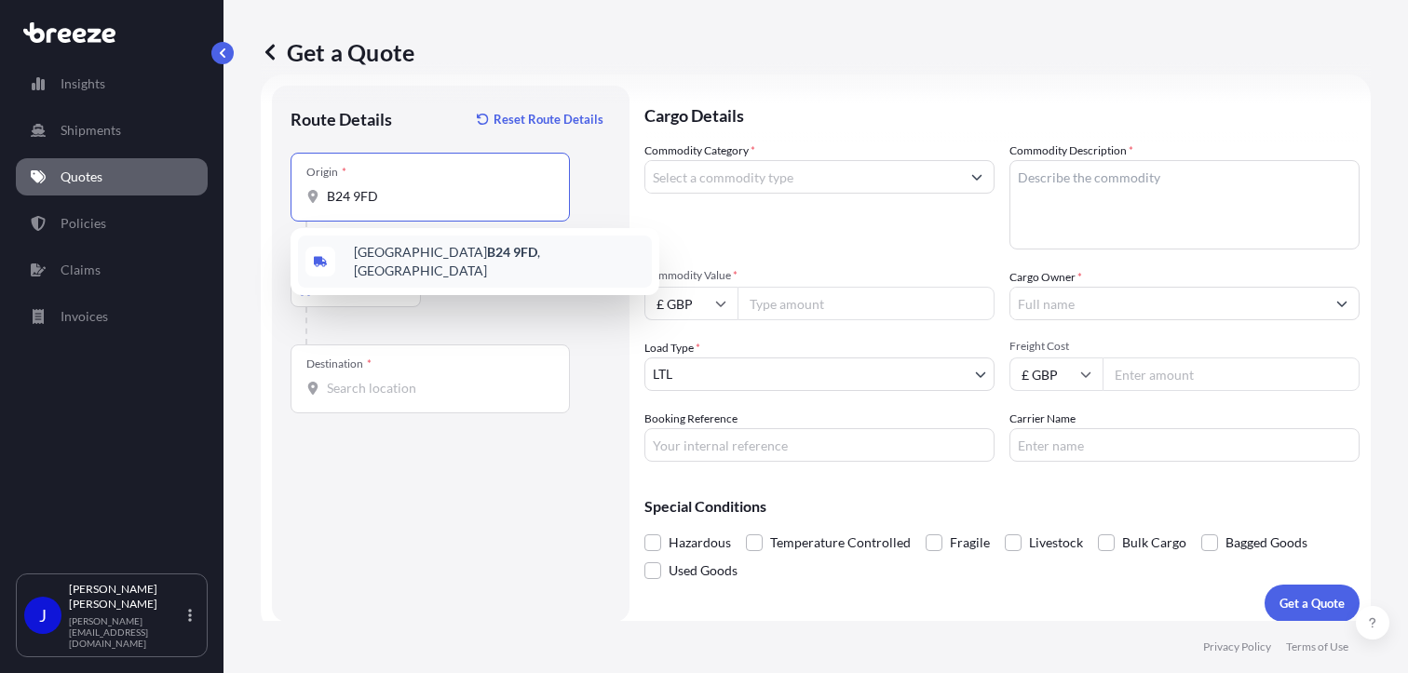
click at [407, 269] on div "[STREET_ADDRESS]" at bounding box center [475, 262] width 354 height 52
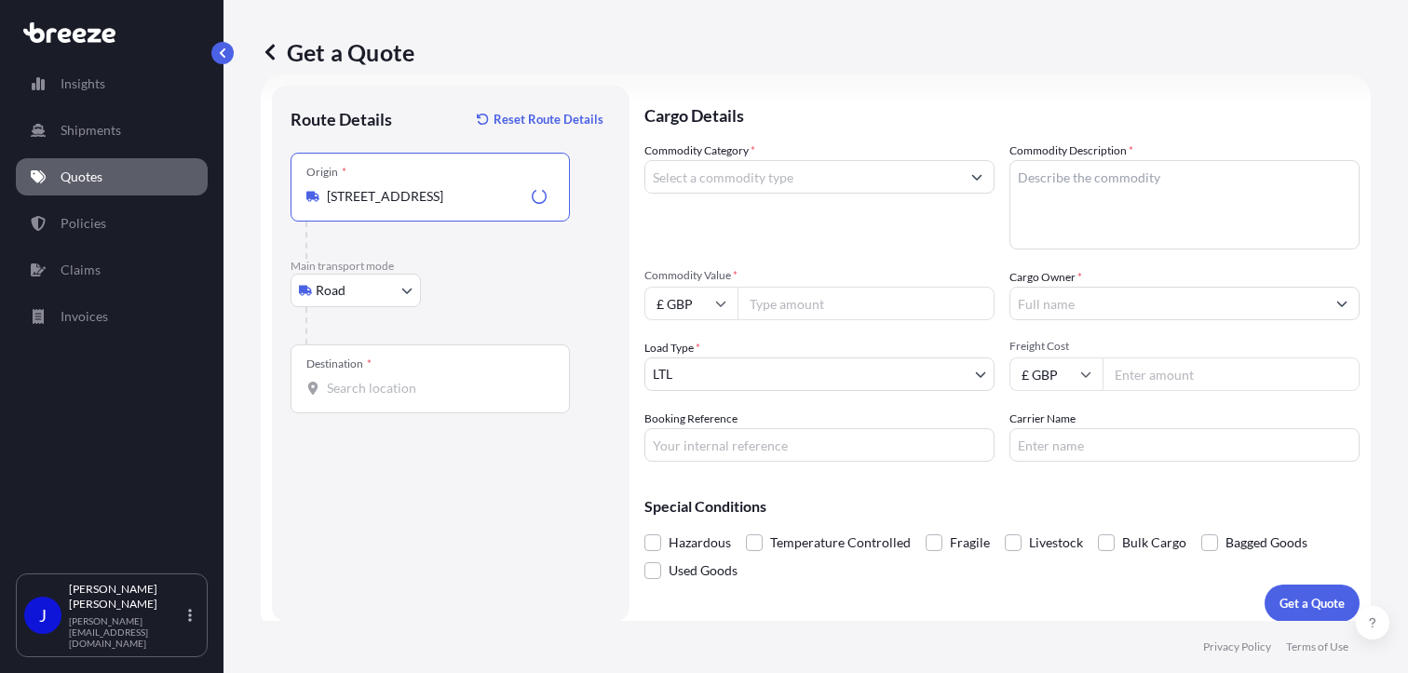
type input "[STREET_ADDRESS]"
click at [406, 387] on input "Destination *" at bounding box center [437, 388] width 220 height 19
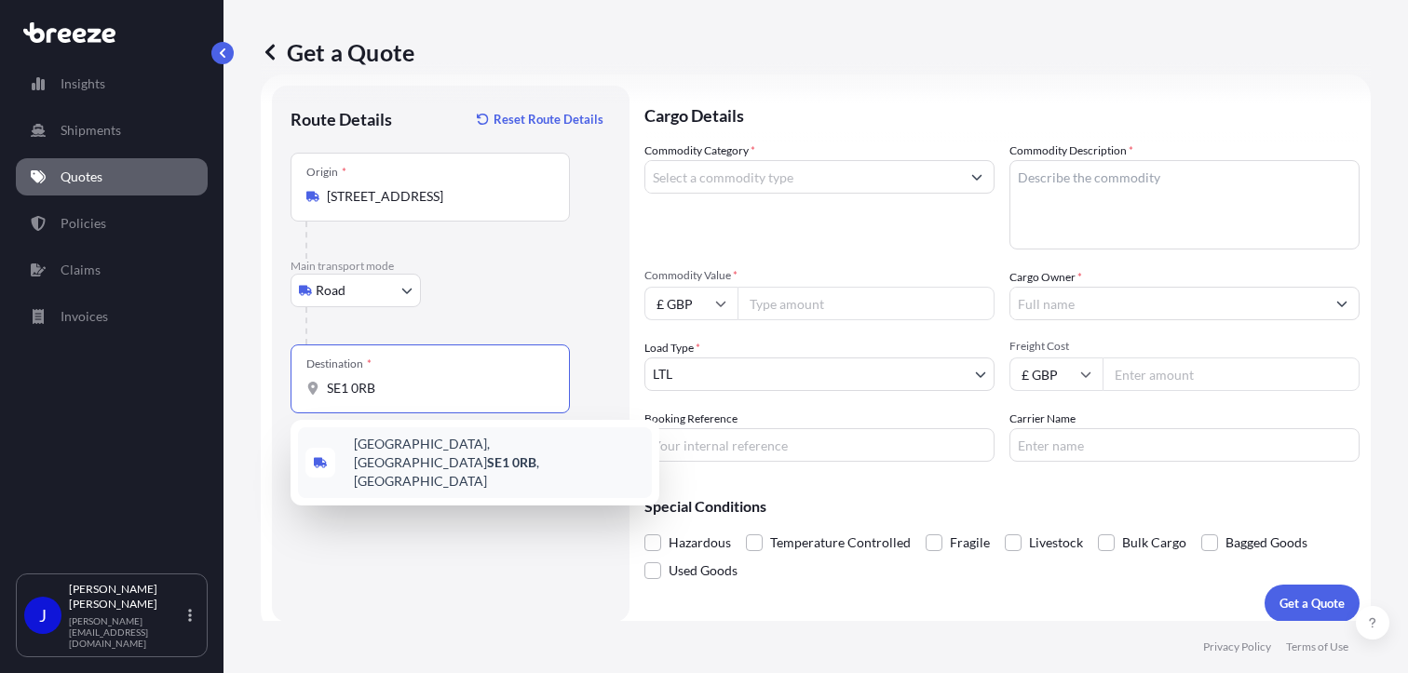
click at [446, 446] on span "[STREET_ADDRESS]" at bounding box center [499, 463] width 290 height 56
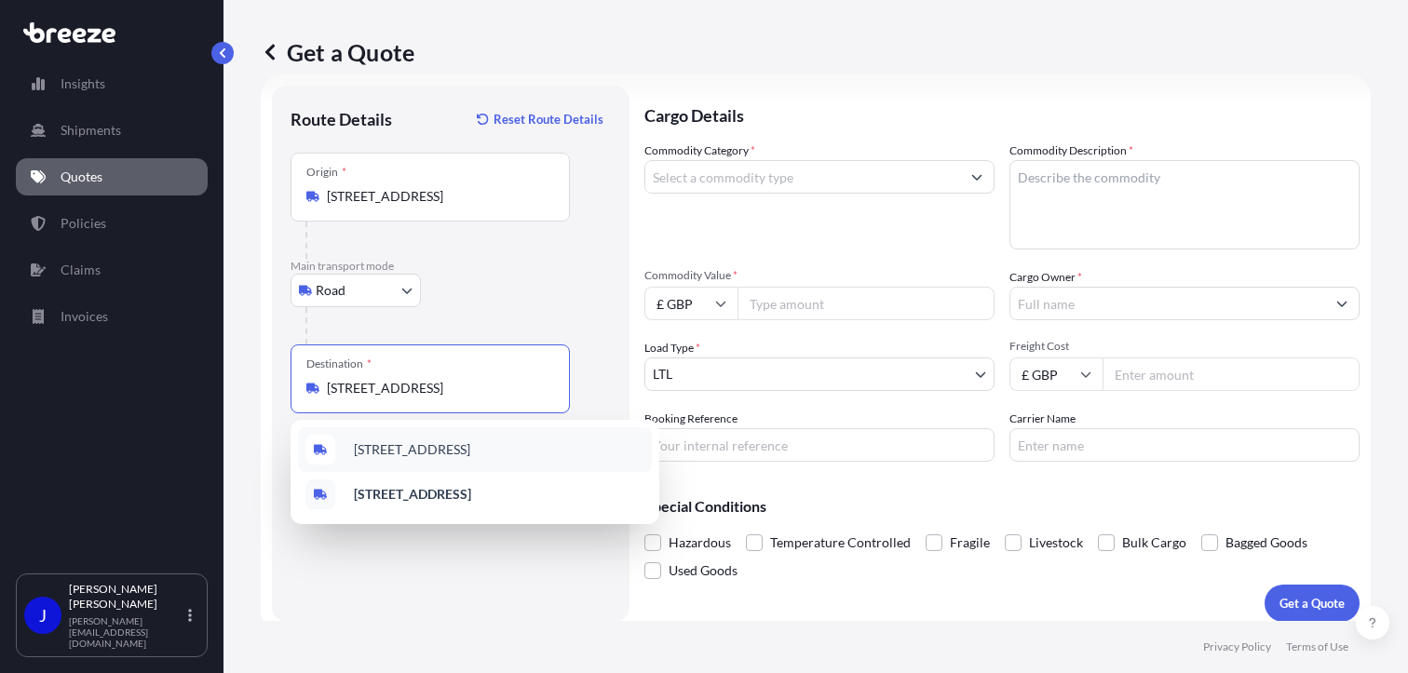
click at [462, 454] on span "[STREET_ADDRESS]" at bounding box center [412, 449] width 116 height 19
type input "[STREET_ADDRESS]"
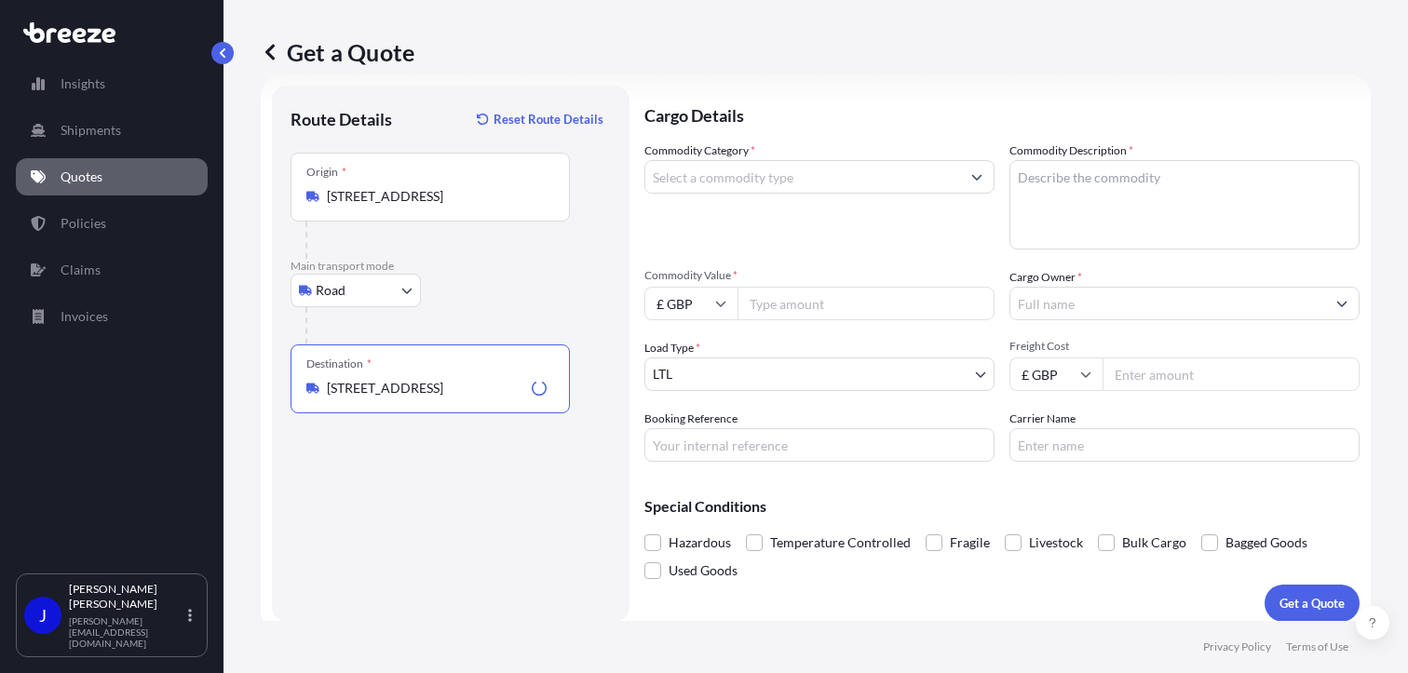
click at [753, 179] on input "Commodity Category *" at bounding box center [802, 177] width 315 height 34
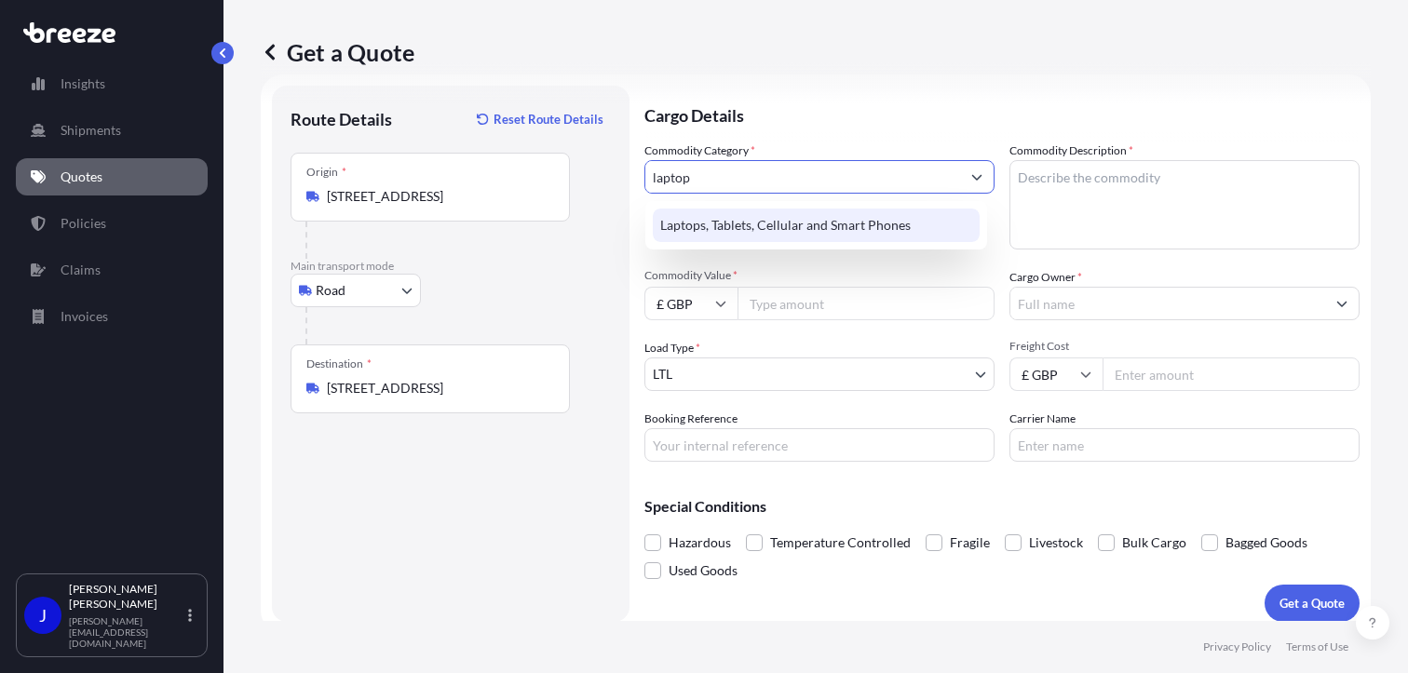
click at [909, 226] on div "Laptops, Tablets, Cellular and Smart Phones" at bounding box center [816, 226] width 327 height 34
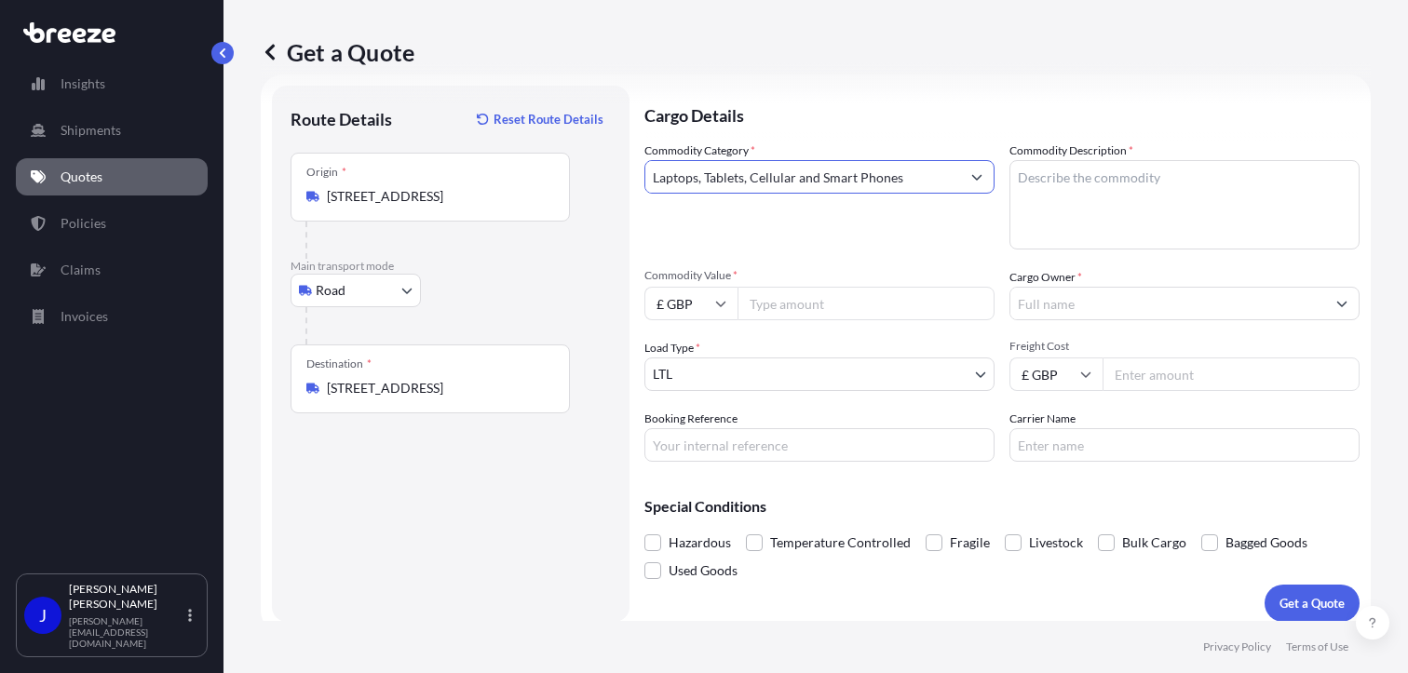
type input "Laptops, Tablets, Cellular and Smart Phones"
click at [849, 302] on input "Commodity Value *" at bounding box center [865, 304] width 257 height 34
type input "2021.19"
click at [1080, 172] on textarea "Commodity Description *" at bounding box center [1184, 204] width 350 height 89
paste textarea "MACBOOK PRO"
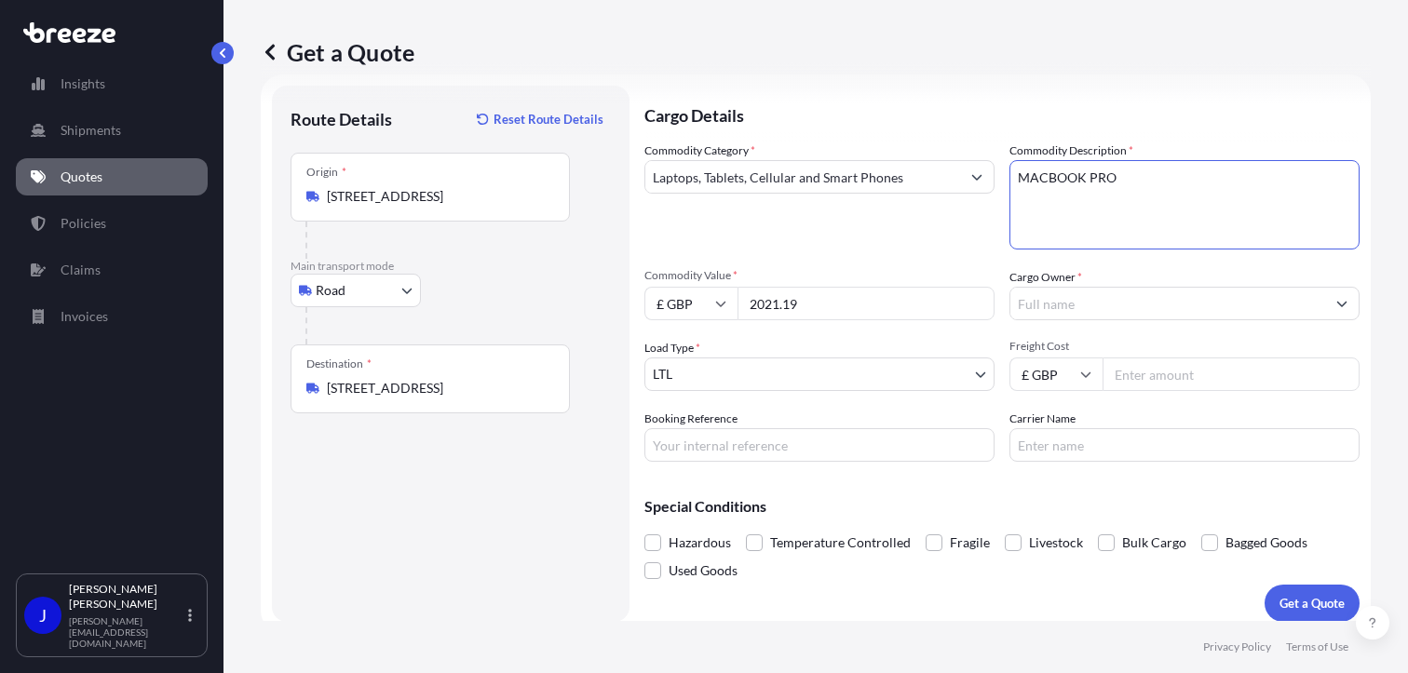
type textarea "MACBOOK PRO"
click at [1065, 289] on input "Cargo Owner *" at bounding box center [1167, 304] width 315 height 34
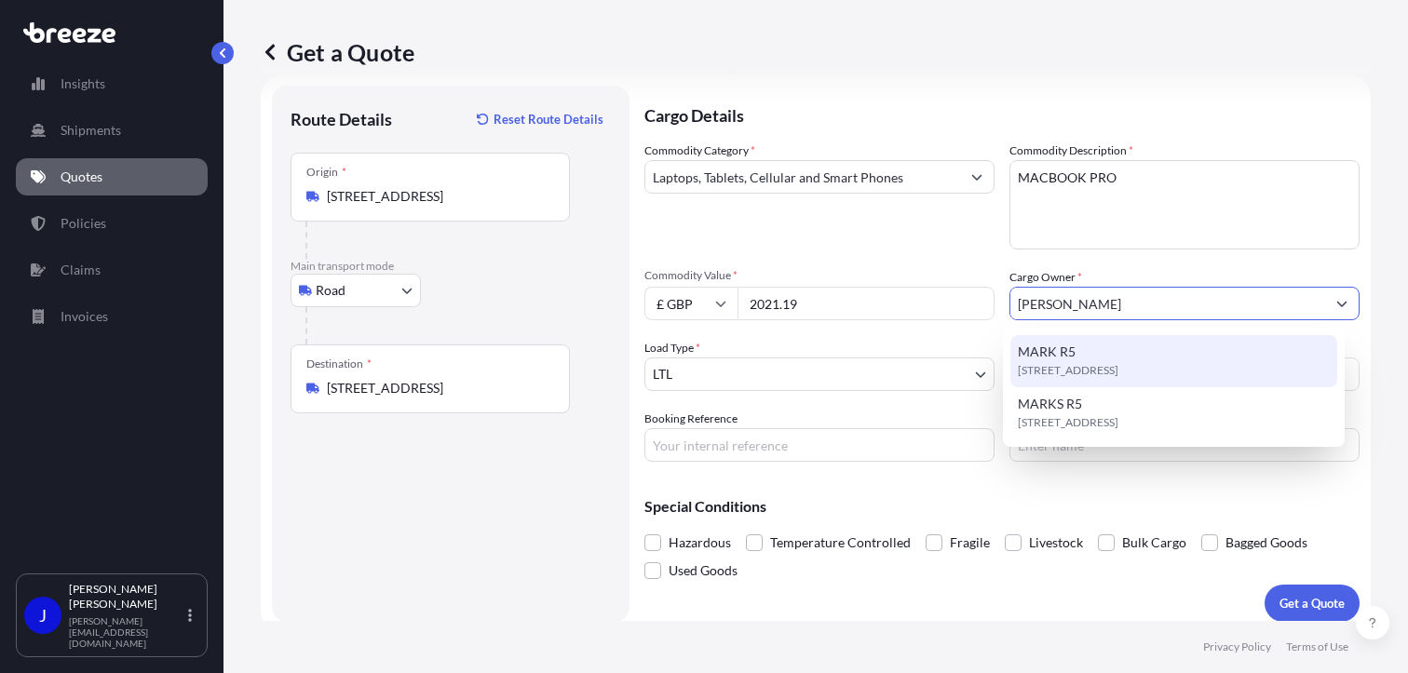
click at [1091, 367] on span "[STREET_ADDRESS]" at bounding box center [1068, 370] width 101 height 19
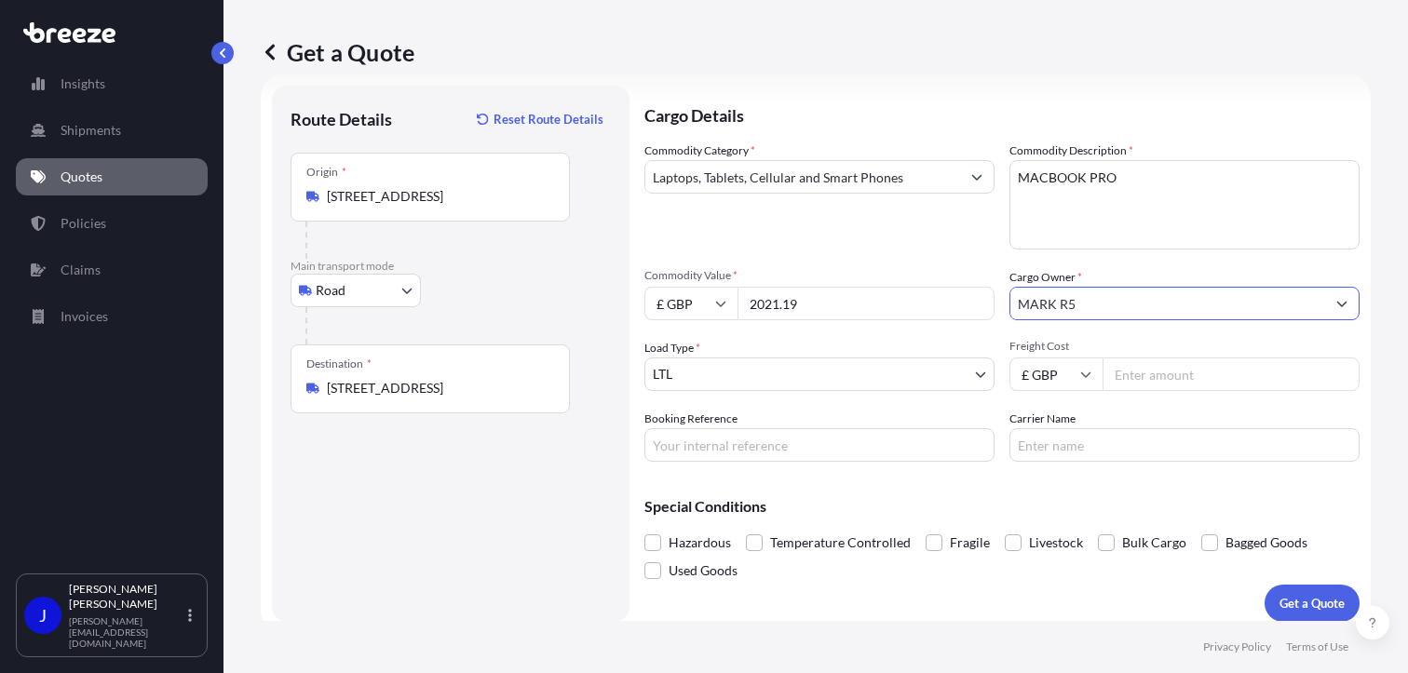
type input "MARK R5"
click at [797, 452] on input "Booking Reference" at bounding box center [819, 445] width 350 height 34
click at [705, 474] on div "Cargo Details Commodity Category * Laptops, Tablets, Cellular and Smart Phones …" at bounding box center [1001, 354] width 715 height 536
click at [704, 457] on input "Booking Reference" at bounding box center [819, 445] width 350 height 34
paste input "2218509"
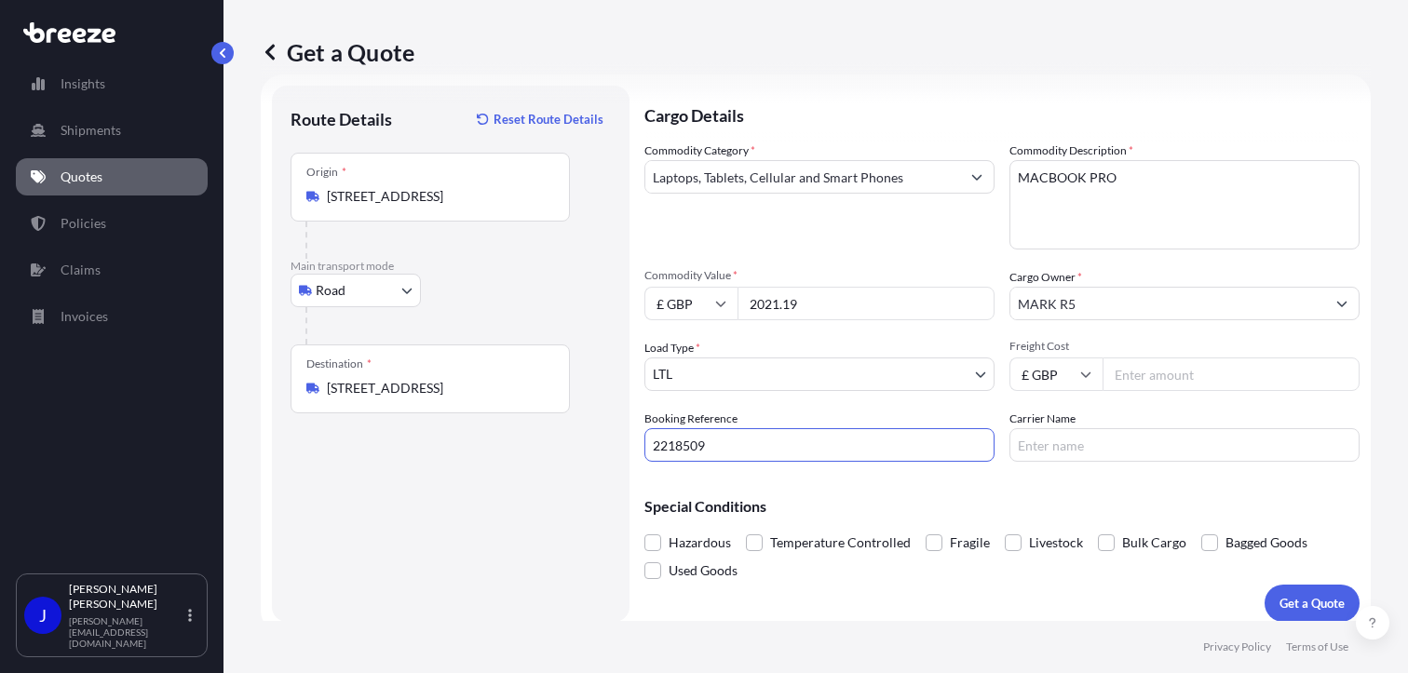
type input "2218509"
click at [1126, 371] on input "Freight Cost" at bounding box center [1230, 375] width 257 height 34
type input "35.01"
drag, startPoint x: 1134, startPoint y: 498, endPoint x: 1185, endPoint y: 524, distance: 57.5
click at [1137, 499] on p "Special Conditions" at bounding box center [1001, 506] width 715 height 15
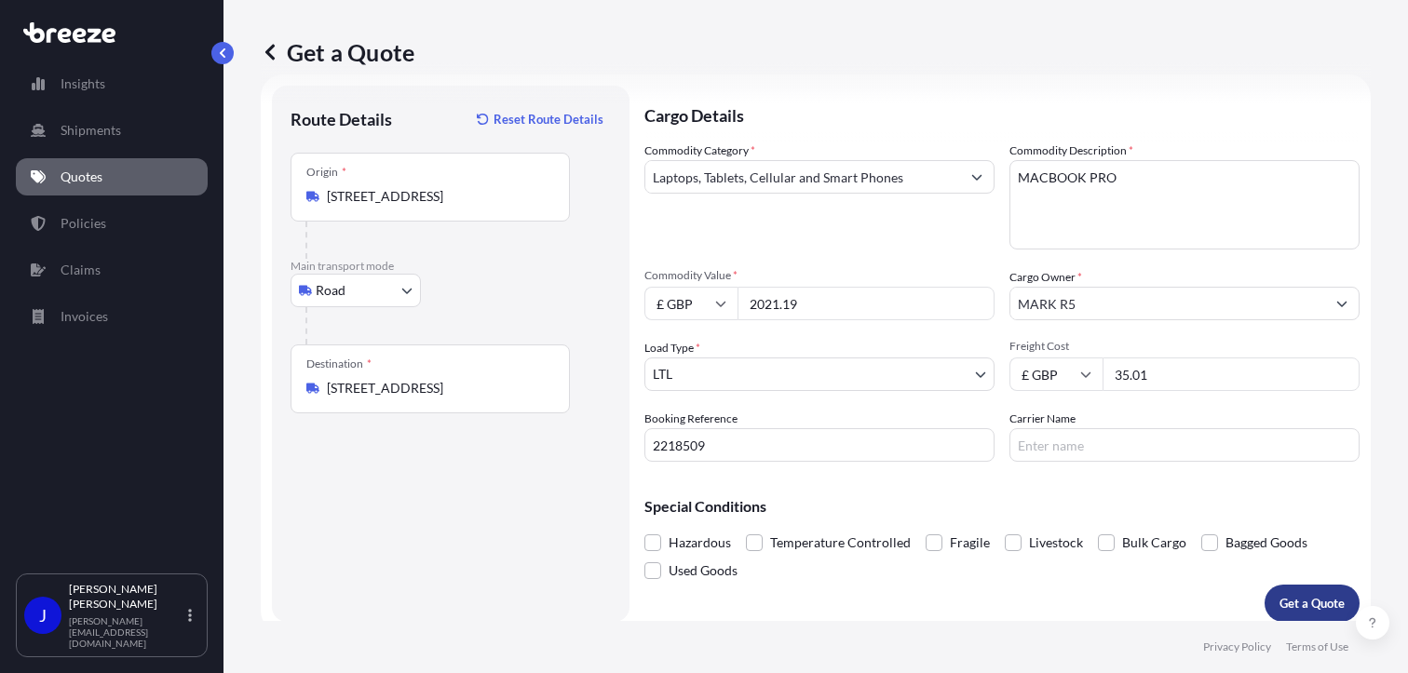
click at [1264, 589] on button "Get a Quote" at bounding box center [1311, 603] width 95 height 37
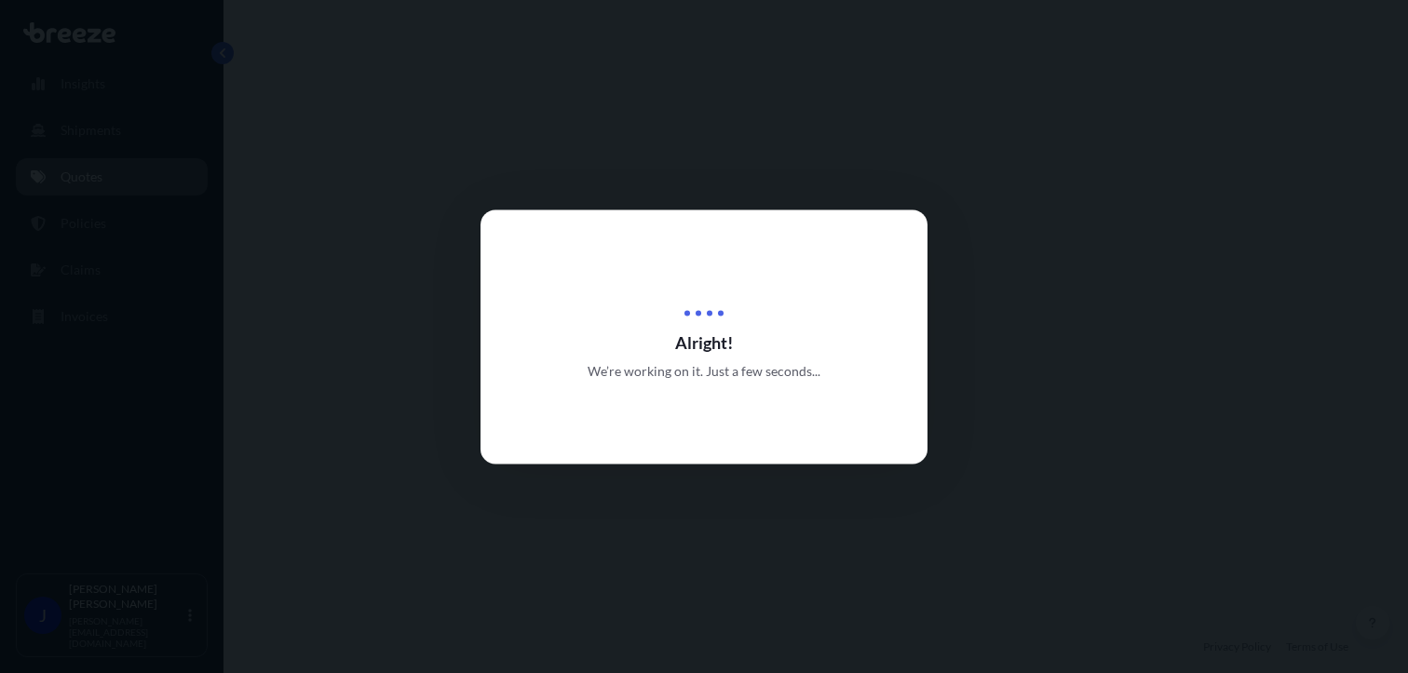
select select "Road"
select select "1"
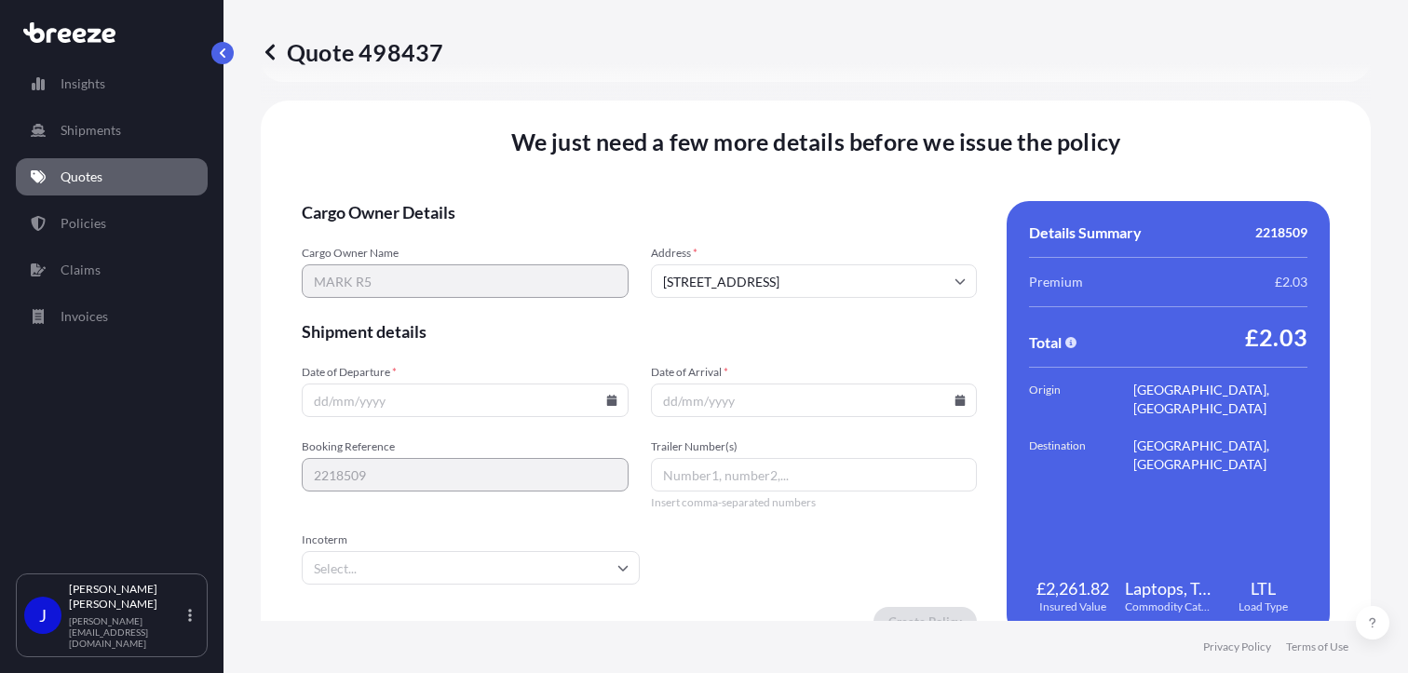
scroll to position [2321, 0]
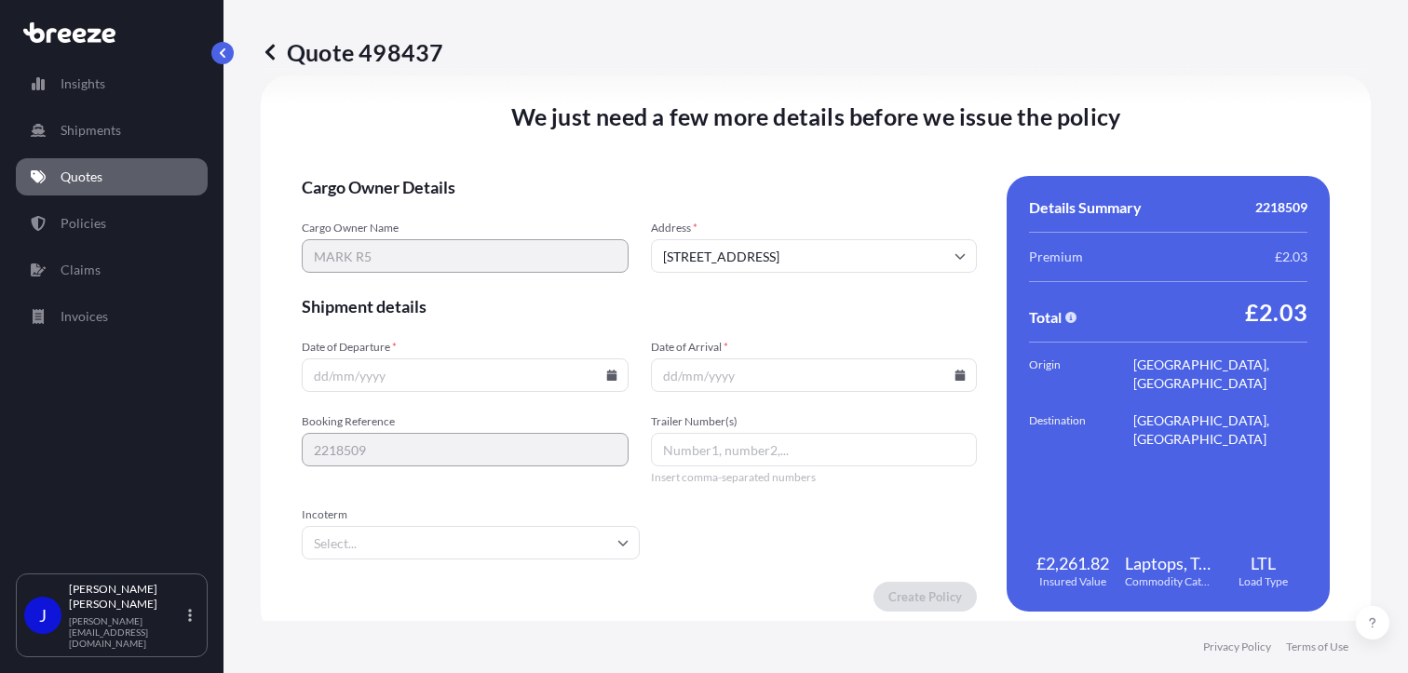
click at [607, 371] on icon at bounding box center [611, 375] width 10 height 11
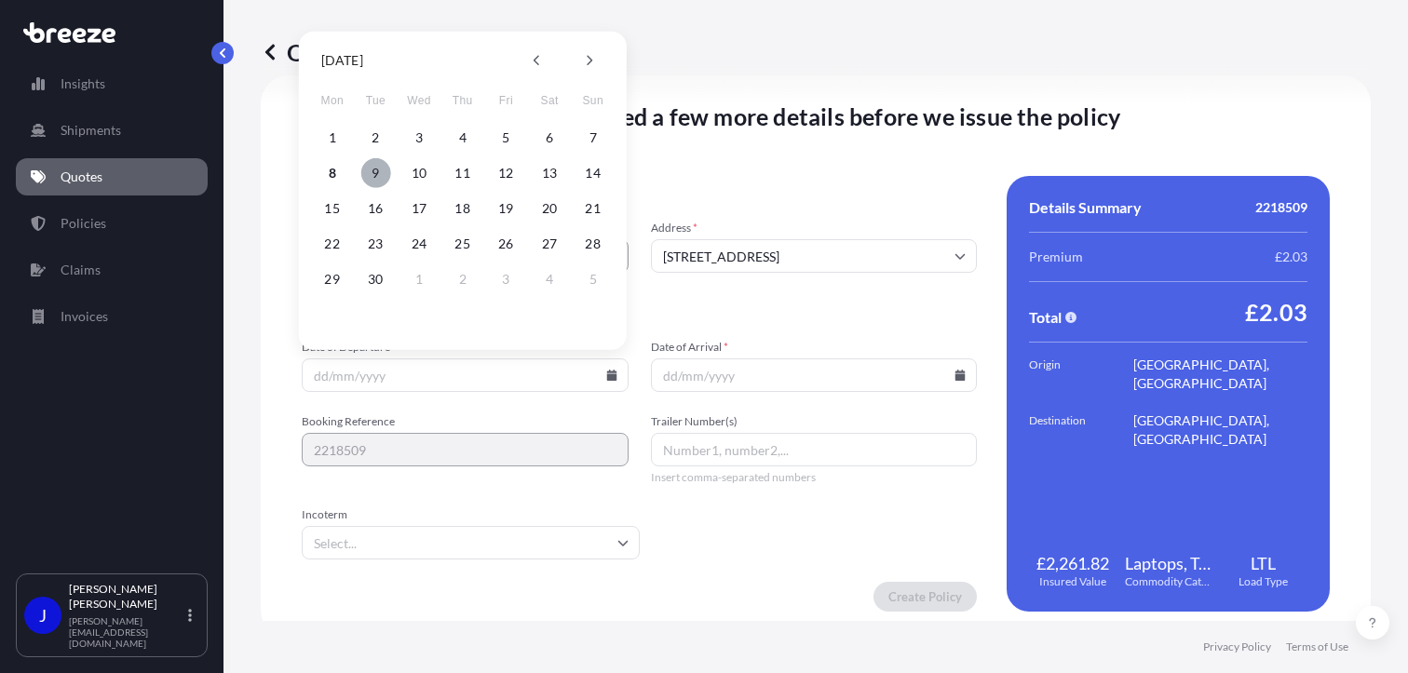
click at [381, 177] on button "9" at bounding box center [375, 173] width 30 height 30
type input "[DATE]"
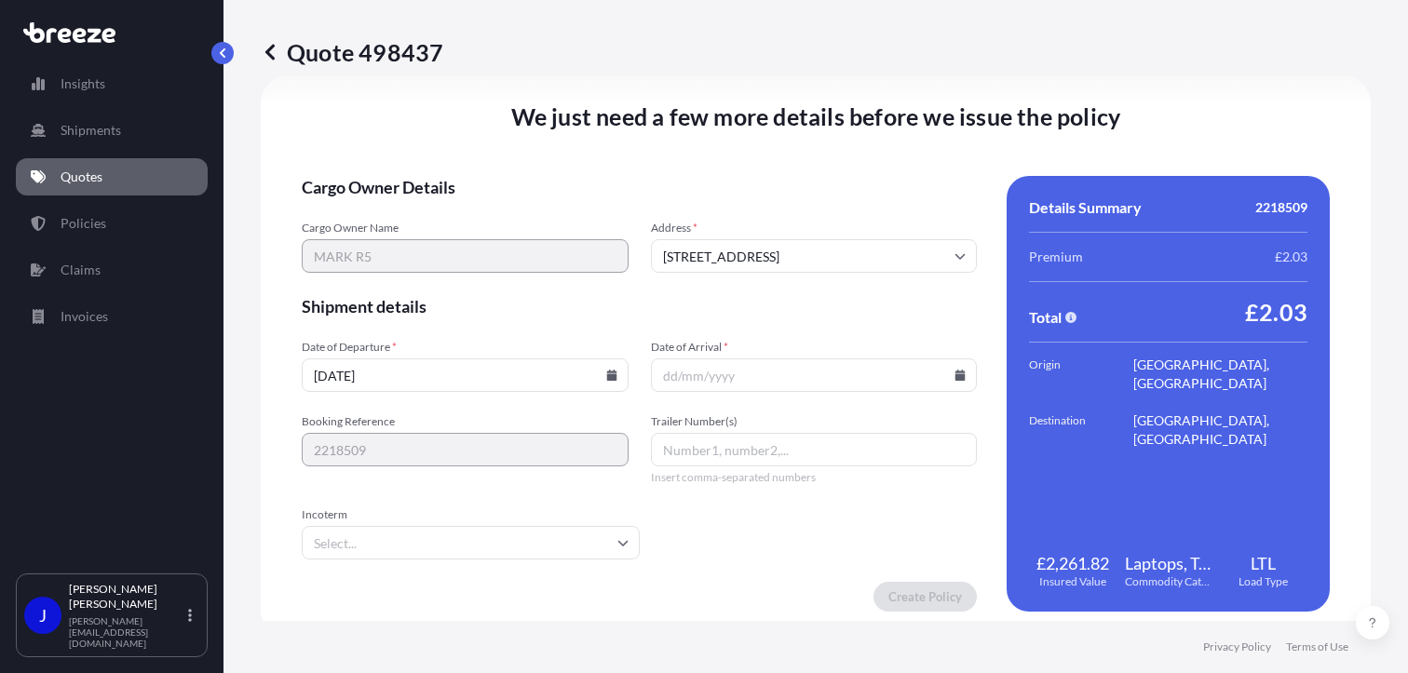
click at [954, 370] on icon at bounding box center [959, 375] width 11 height 11
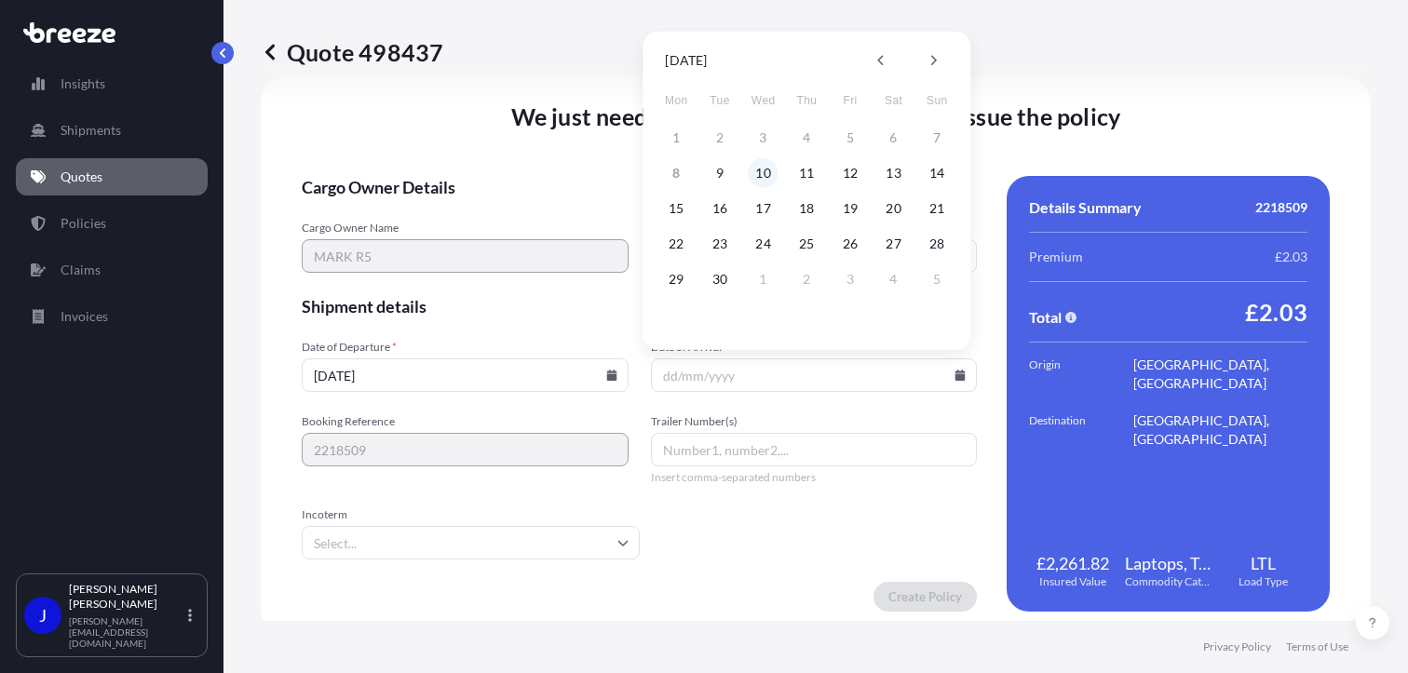
click at [771, 183] on button "10" at bounding box center [764, 173] width 30 height 30
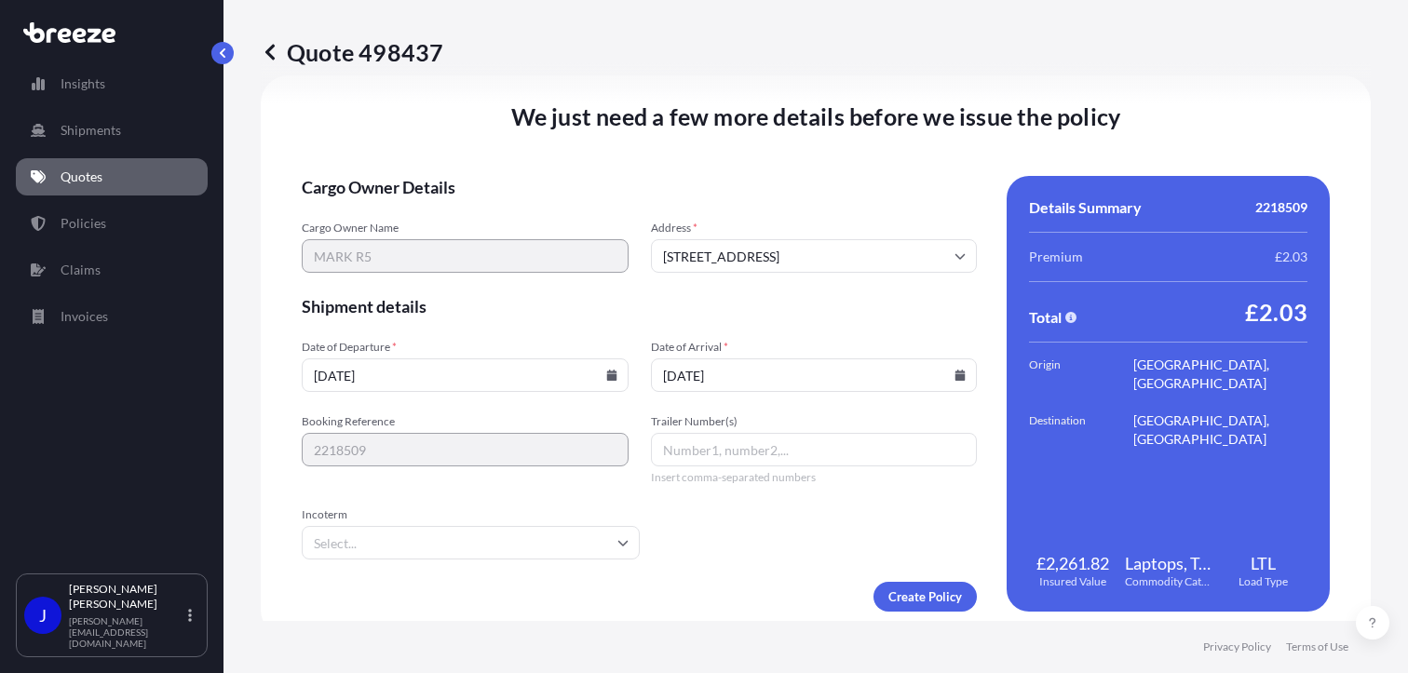
type input "[DATE]"
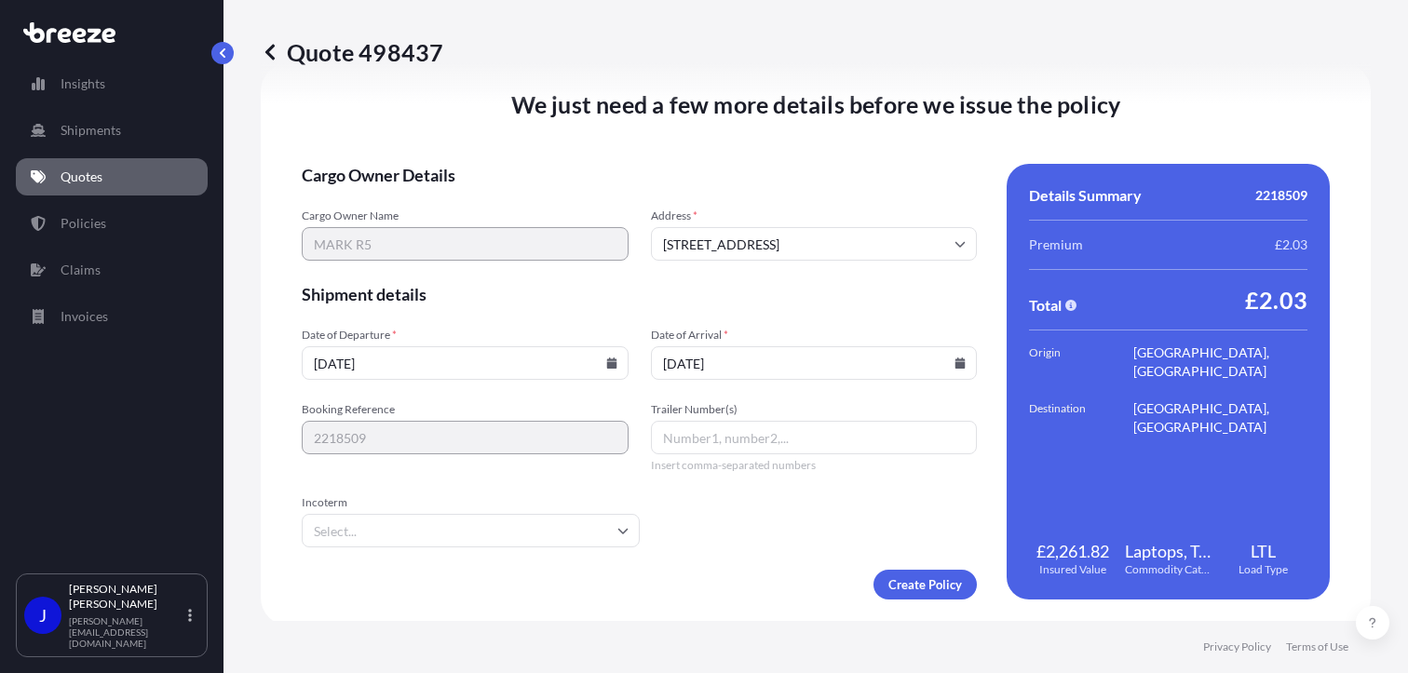
scroll to position [2337, 0]
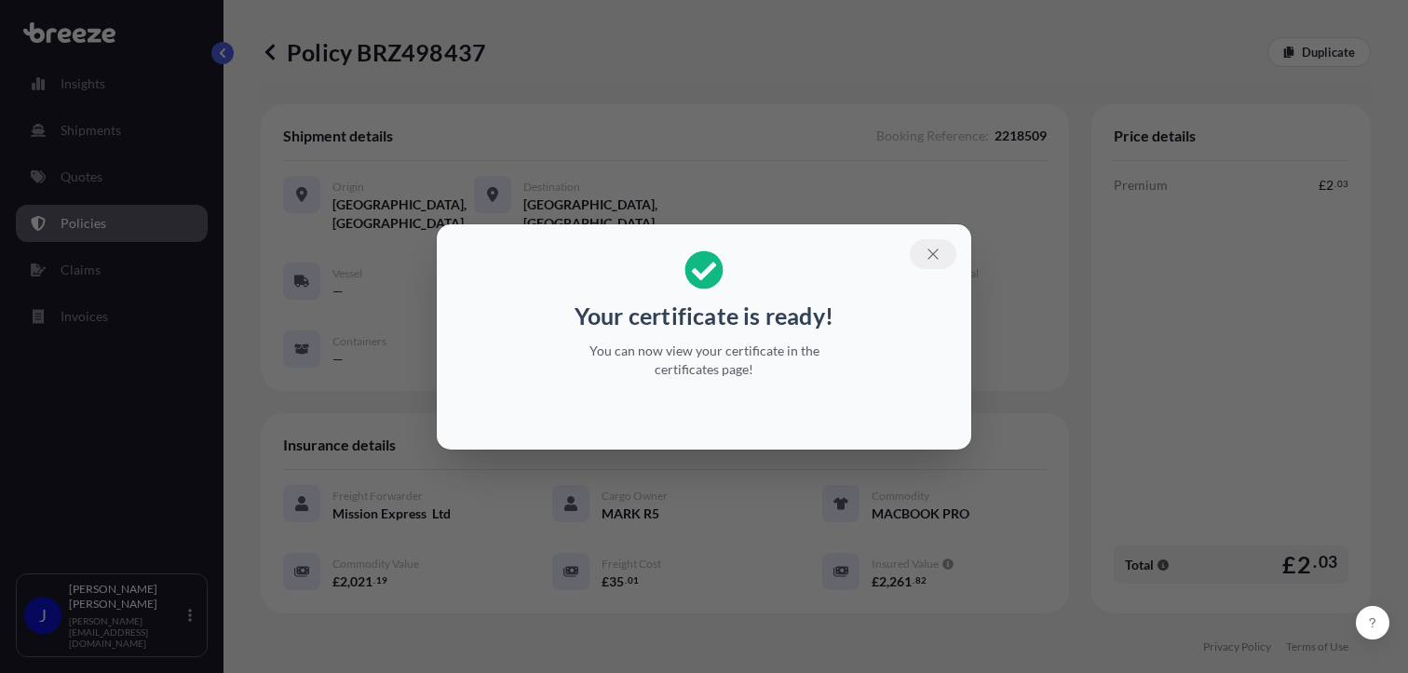
click at [938, 252] on icon "button" at bounding box center [933, 254] width 17 height 17
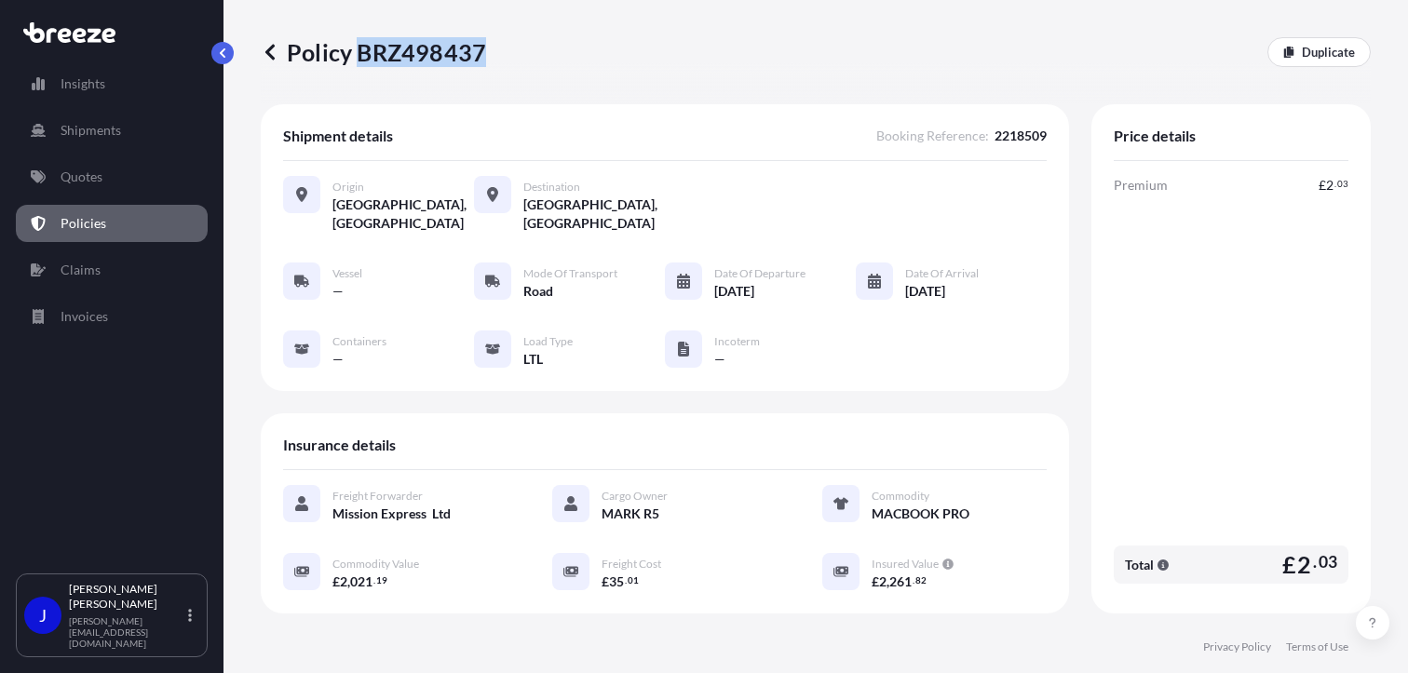
drag, startPoint x: 358, startPoint y: 54, endPoint x: 477, endPoint y: 51, distance: 118.3
click at [477, 51] on p "Policy BRZ498437" at bounding box center [373, 52] width 225 height 30
copy p "BRZ498437"
